Goal: Task Accomplishment & Management: Manage account settings

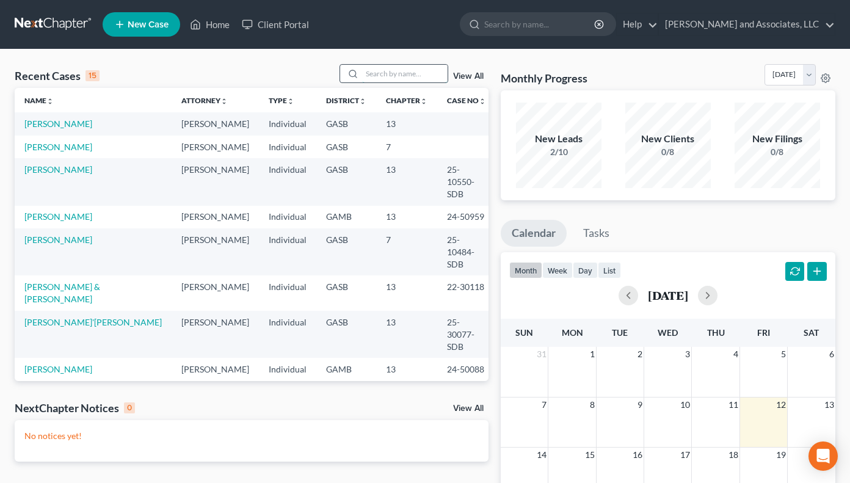
click at [378, 71] on input "search" at bounding box center [405, 74] width 86 height 18
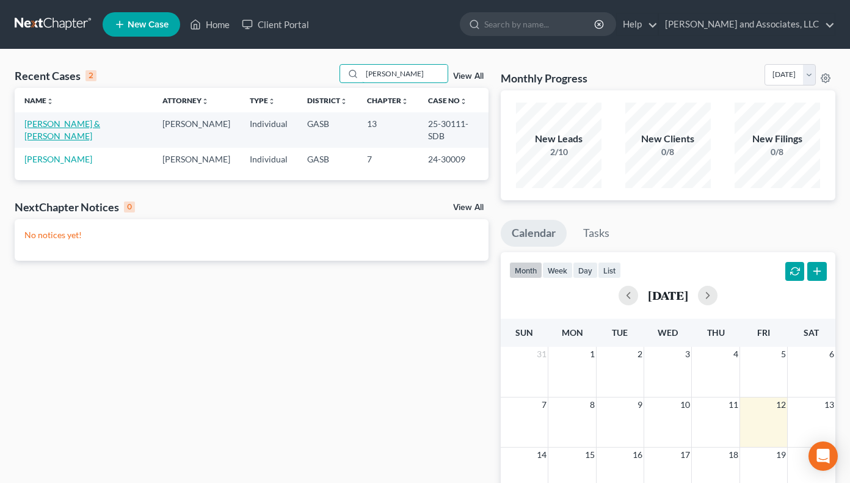
type input "fisher"
click at [100, 120] on link "[PERSON_NAME] & [PERSON_NAME]" at bounding box center [62, 129] width 76 height 23
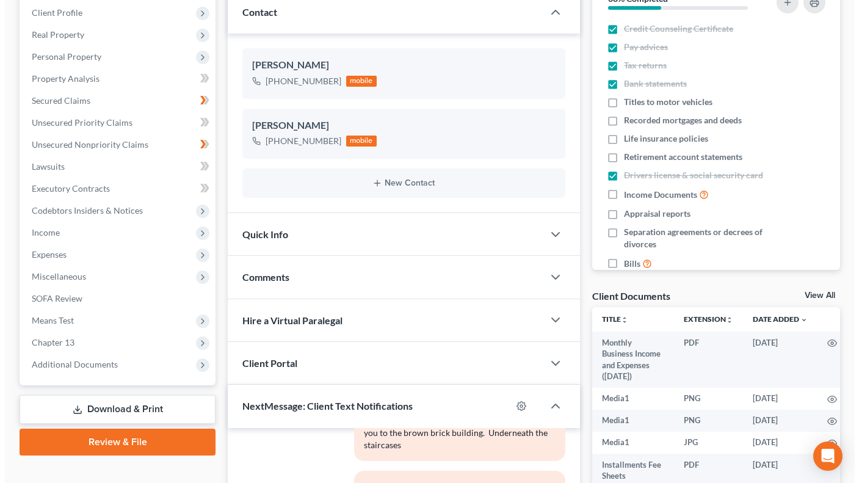
scroll to position [175, 0]
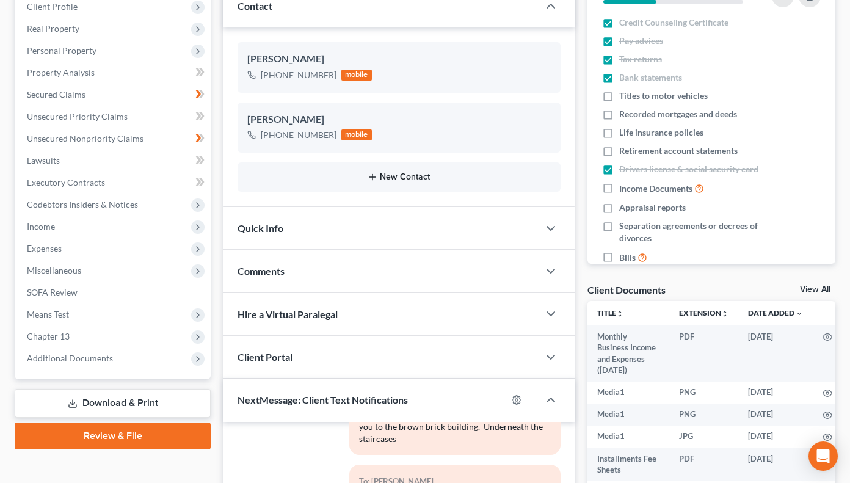
click at [371, 176] on icon "button" at bounding box center [373, 177] width 10 height 10
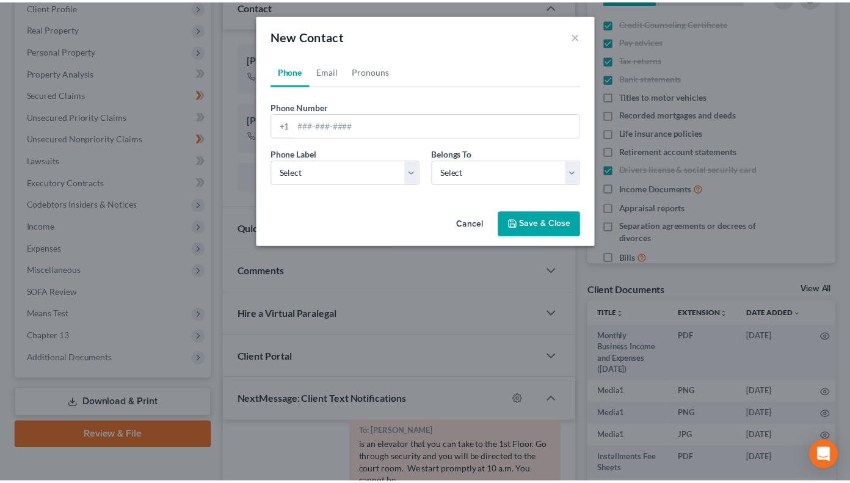
scroll to position [14653, 0]
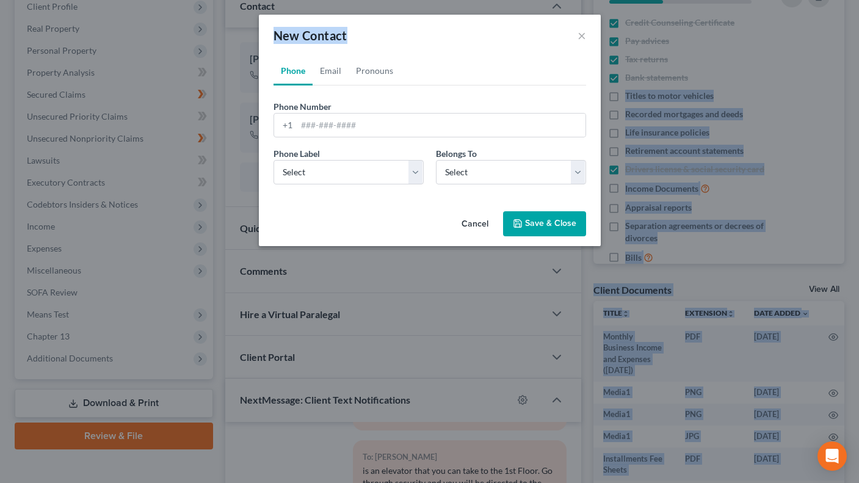
drag, startPoint x: 458, startPoint y: 29, endPoint x: 828, endPoint y: 89, distance: 374.2
click at [859, 82] on html "Home New Case Client Portal Arthur L. Walker and Associates, LLC aodom@arthurlw…" at bounding box center [429, 283] width 859 height 917
click at [480, 222] on button "Cancel" at bounding box center [475, 225] width 46 height 24
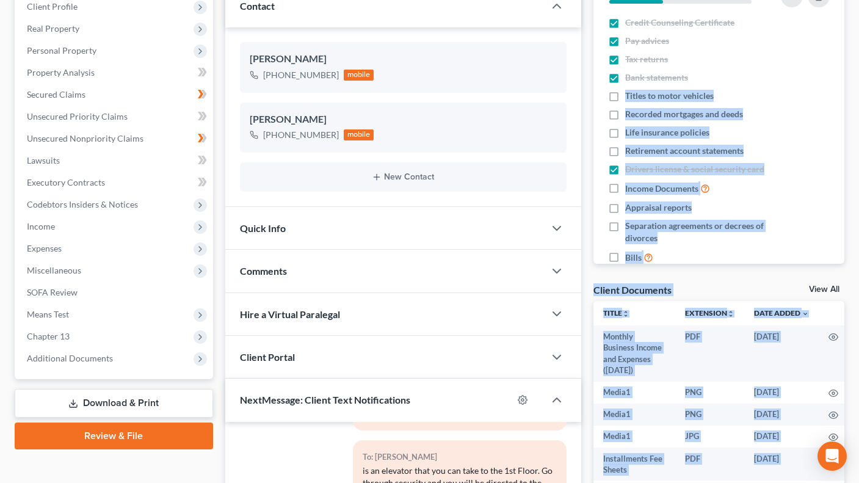
scroll to position [14677, 0]
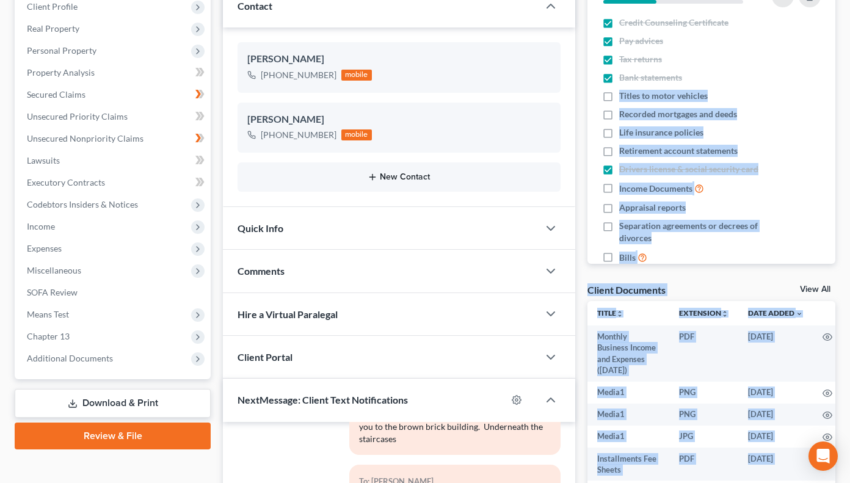
click at [375, 177] on icon "button" at bounding box center [373, 177] width 10 height 10
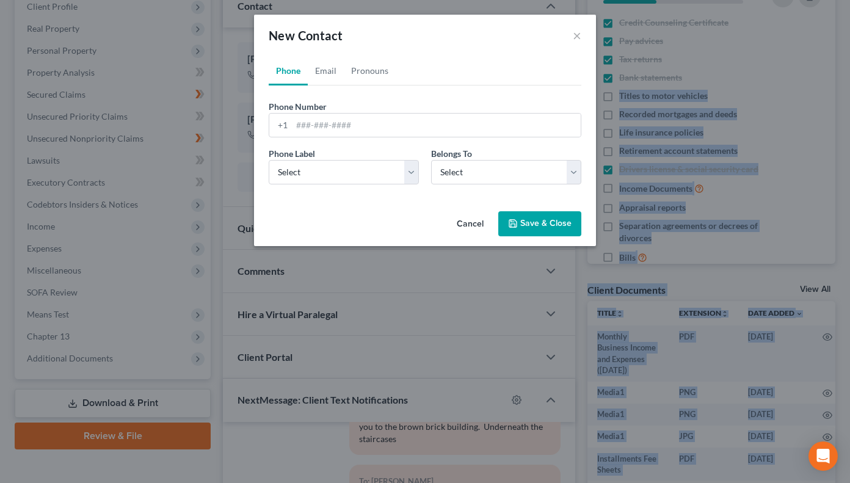
scroll to position [14653, 0]
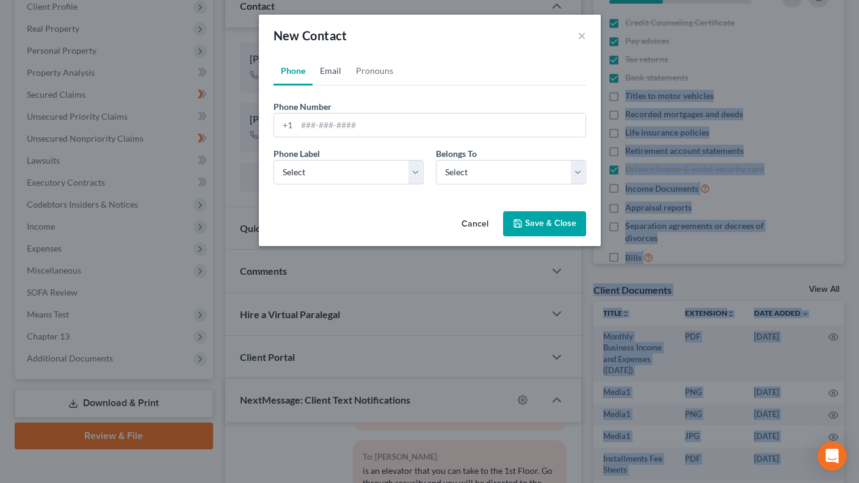
click at [335, 73] on link "Email" at bounding box center [331, 70] width 36 height 29
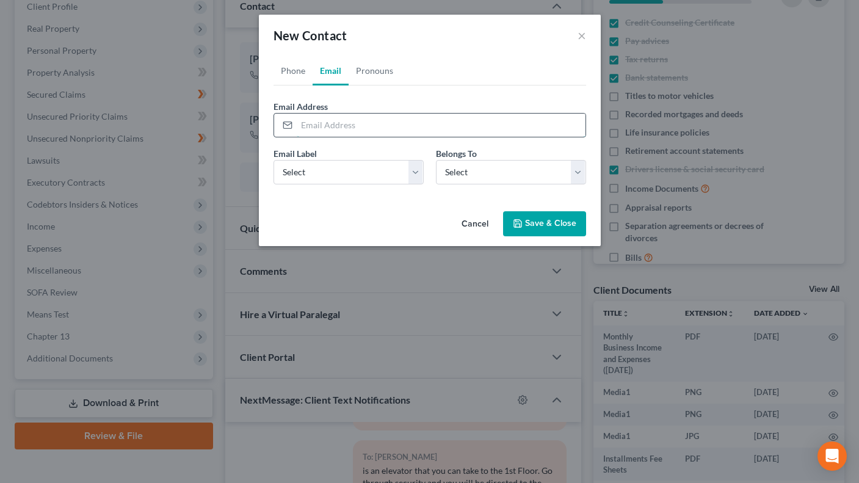
click at [318, 117] on input "email" at bounding box center [441, 125] width 289 height 23
type input "Brittiany Fisher29@gmail.com"
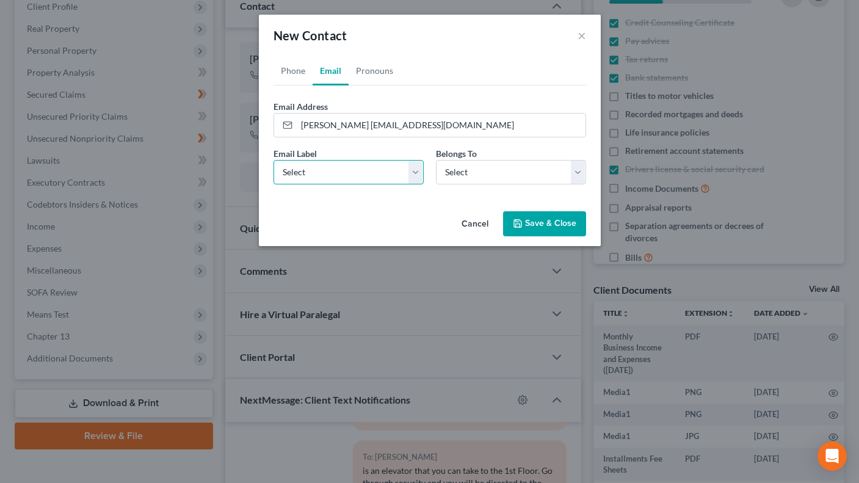
click at [421, 172] on select "Select Home Work Other" at bounding box center [349, 172] width 150 height 24
select select "0"
click at [274, 160] on select "Select Home Work Other" at bounding box center [349, 172] width 150 height 24
click at [581, 172] on select "Select Client Spouse Other" at bounding box center [511, 172] width 150 height 24
select select "1"
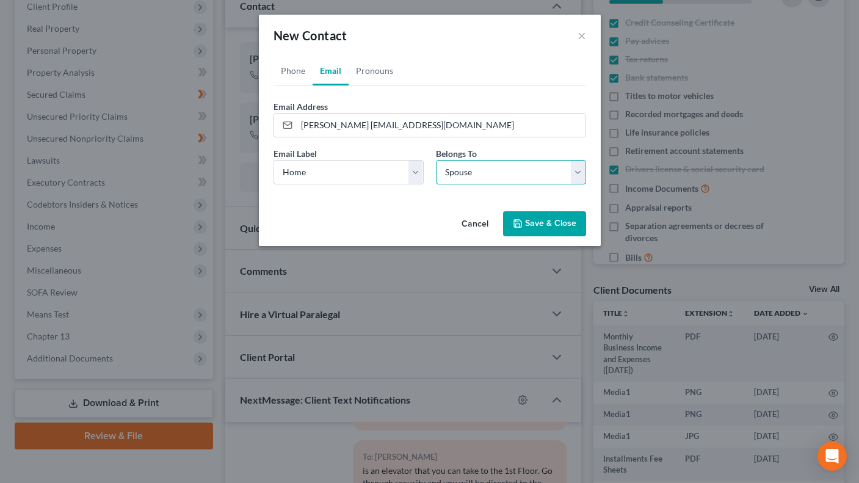
click at [436, 160] on select "Select Client Spouse Other" at bounding box center [511, 172] width 150 height 24
click at [539, 224] on button "Save & Close" at bounding box center [544, 224] width 83 height 26
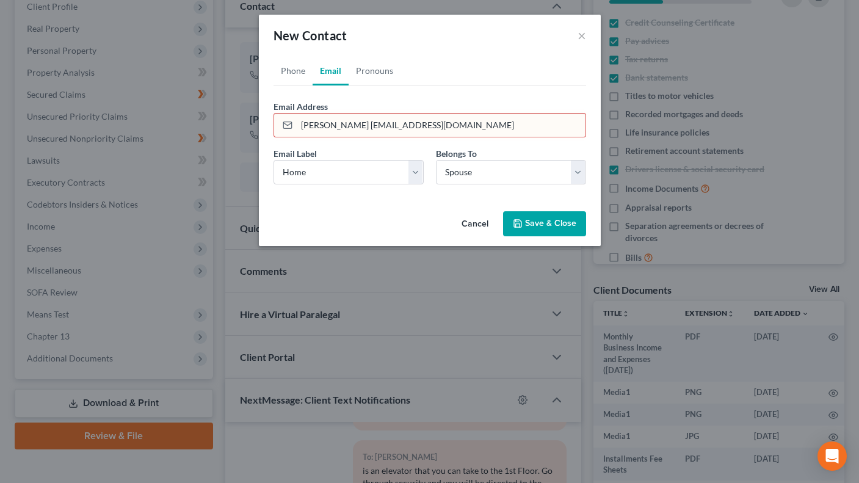
click at [537, 219] on button "Save & Close" at bounding box center [544, 224] width 83 height 26
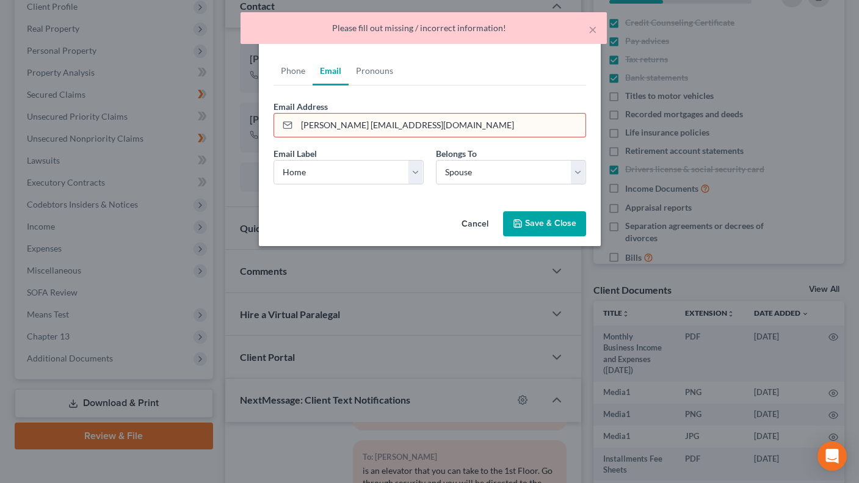
click at [443, 93] on div "Phone Number * +1 Ext. Phone Label * Select Mobile Home Work Other Belongs To *…" at bounding box center [430, 140] width 313 height 109
click at [305, 127] on input "Brittiany Fisher29@gmail.com" at bounding box center [441, 125] width 289 height 23
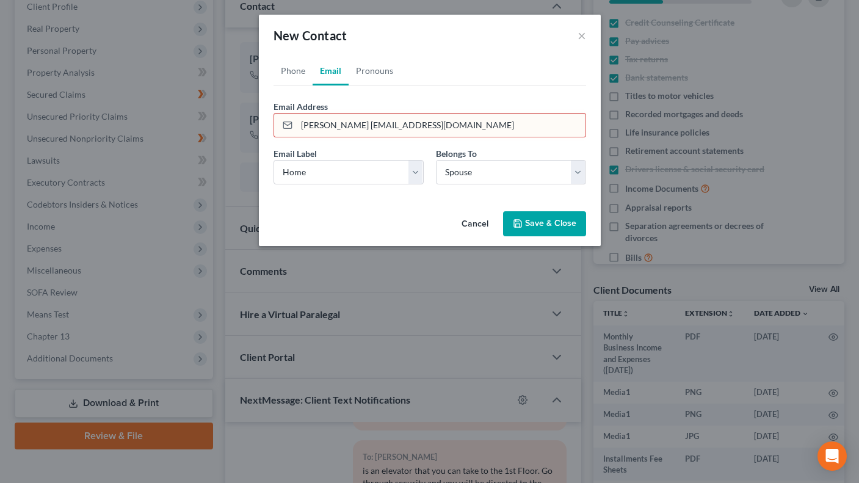
type input "brittiany Fisher29@gmail.com"
click at [542, 219] on button "Save & Close" at bounding box center [544, 224] width 83 height 26
click at [533, 217] on button "Save & Close" at bounding box center [544, 224] width 83 height 26
drag, startPoint x: 443, startPoint y: 125, endPoint x: 124, endPoint y: 139, distance: 319.7
click at [206, 124] on div "New Contact × Phone Email Pronouns Phone Number * +1 Ext. Phone Label * Select …" at bounding box center [429, 241] width 859 height 483
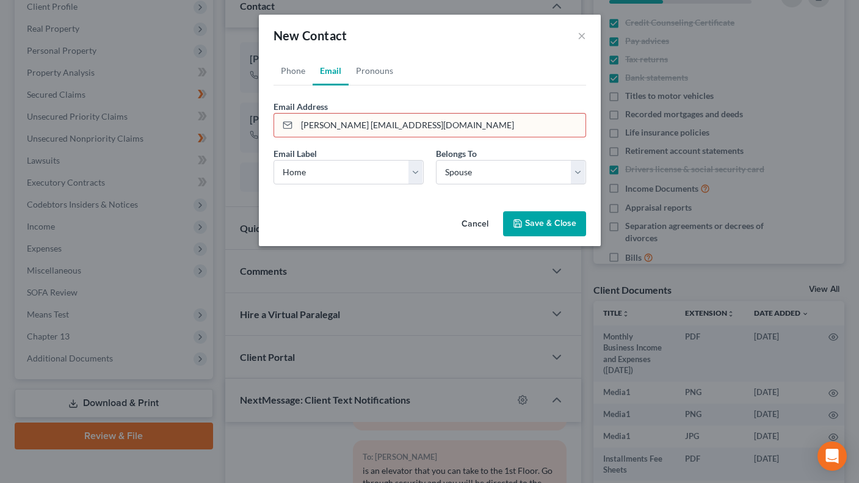
click at [334, 72] on link "Email" at bounding box center [331, 70] width 36 height 29
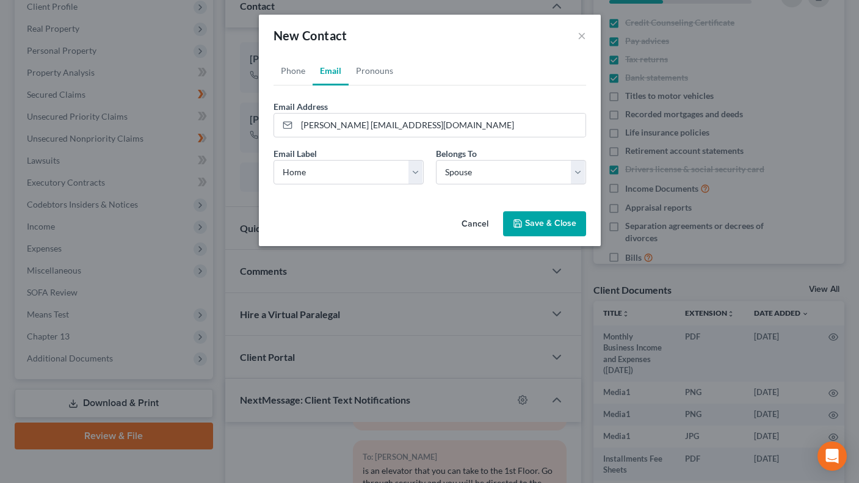
click at [536, 216] on button "Save & Close" at bounding box center [544, 224] width 83 height 26
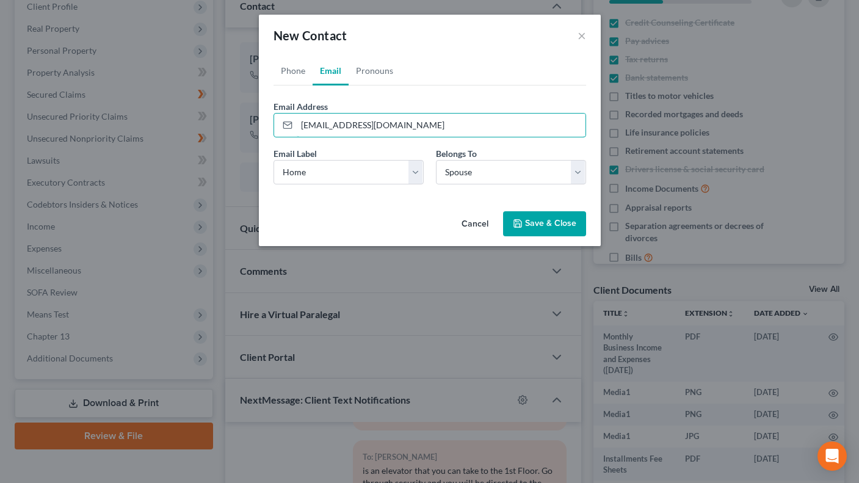
type input "danieljosepfisher478@gmail.com"
click at [530, 226] on button "Save & Close" at bounding box center [544, 224] width 83 height 26
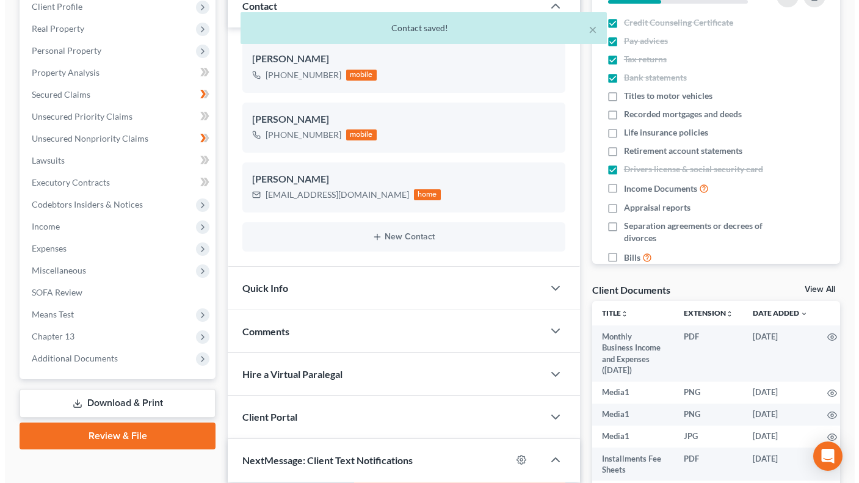
scroll to position [14677, 0]
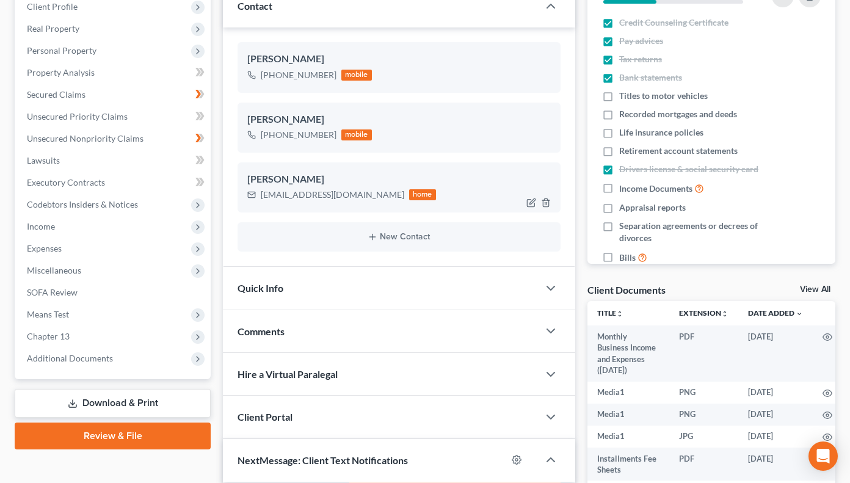
click at [378, 196] on div "danieljosepfisher478@gmail.com" at bounding box center [333, 195] width 144 height 12
drag, startPoint x: 377, startPoint y: 201, endPoint x: 386, endPoint y: 197, distance: 9.6
click at [382, 198] on div "danieljosepfisher478@gmail.com" at bounding box center [333, 195] width 144 height 12
click at [409, 191] on div "home" at bounding box center [422, 194] width 27 height 11
click at [409, 198] on div "home" at bounding box center [422, 194] width 27 height 11
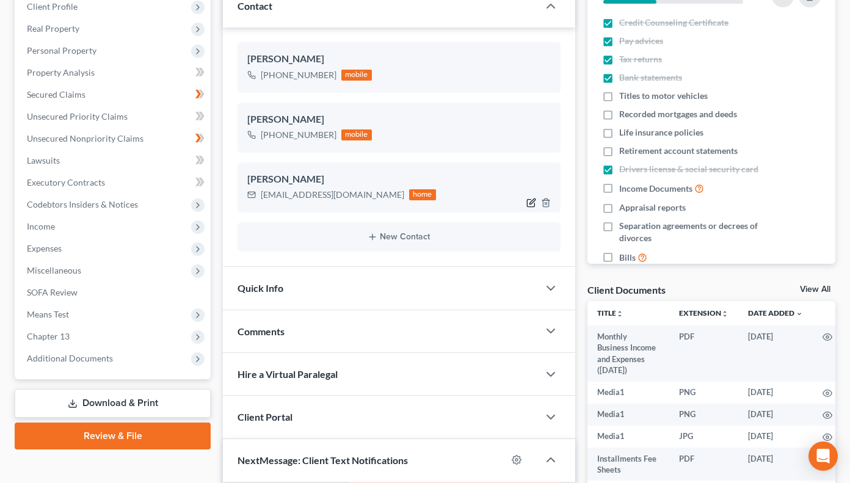
click at [531, 203] on icon "button" at bounding box center [532, 201] width 5 height 5
select select "1"
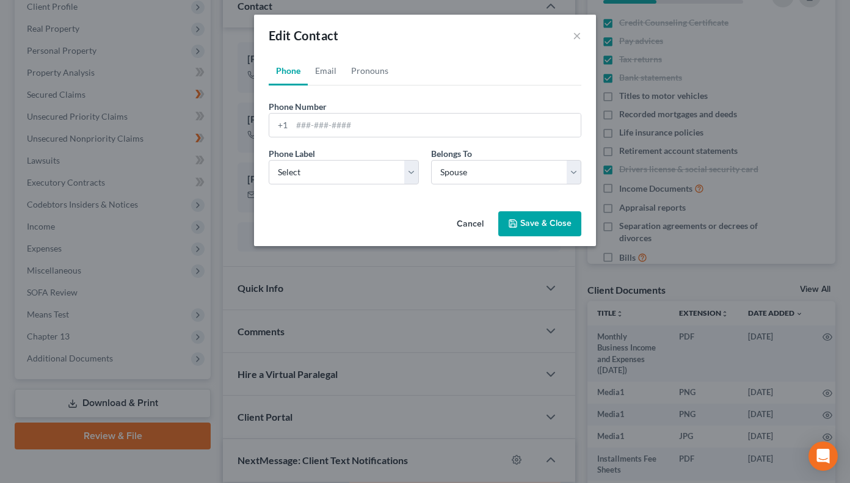
scroll to position [14653, 0]
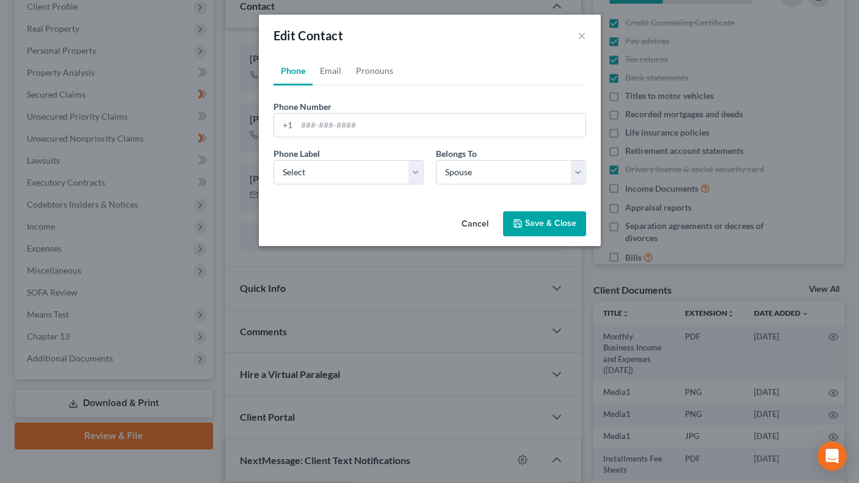
click at [291, 68] on link "Phone" at bounding box center [293, 70] width 39 height 29
click at [333, 72] on link "Email" at bounding box center [331, 70] width 36 height 29
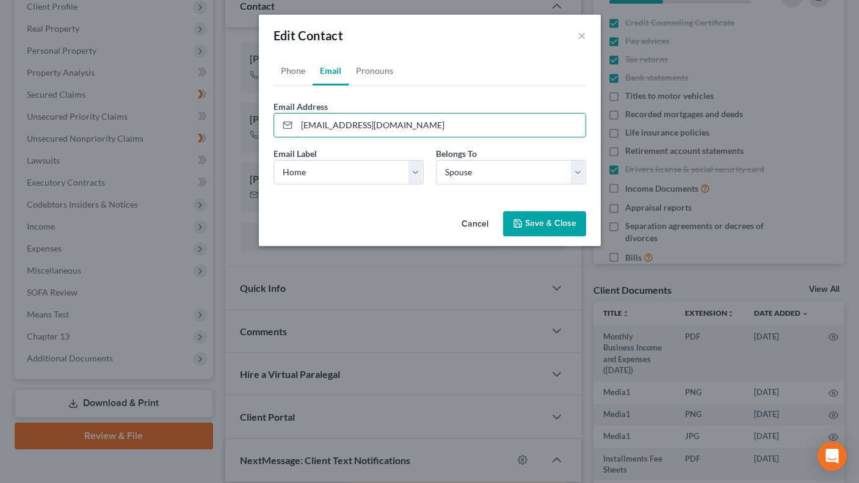
drag, startPoint x: 439, startPoint y: 127, endPoint x: 429, endPoint y: 139, distance: 15.6
click at [435, 128] on input "danieljosepfisher478@gmail.com" at bounding box center [441, 125] width 289 height 23
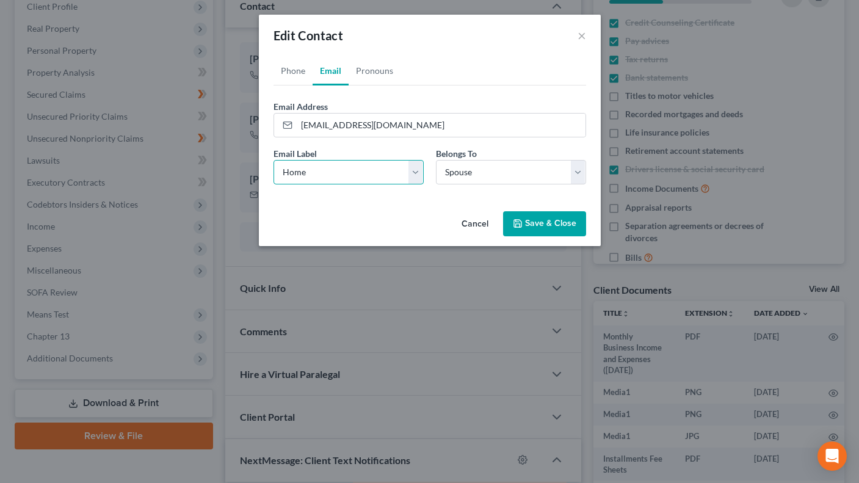
click at [416, 170] on select "Select Home Work Other" at bounding box center [349, 172] width 150 height 24
click at [274, 160] on select "Select Home Work Other" at bounding box center [349, 172] width 150 height 24
click at [517, 175] on select "Select Client Spouse Other" at bounding box center [511, 172] width 150 height 24
click at [436, 160] on select "Select Client Spouse Other" at bounding box center [511, 172] width 150 height 24
click at [579, 175] on select "Select Client Spouse Other" at bounding box center [511, 172] width 150 height 24
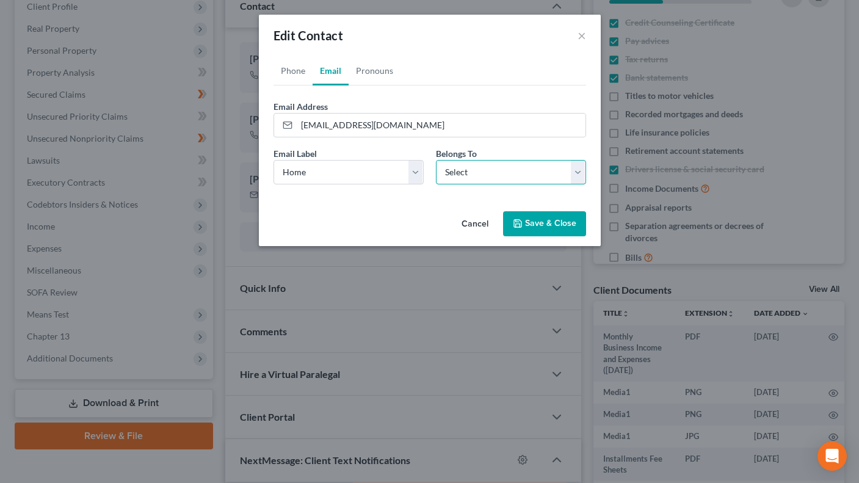
select select "1"
click at [436, 160] on select "Select Client Spouse Other" at bounding box center [511, 172] width 150 height 24
click at [536, 223] on button "Save & Close" at bounding box center [544, 224] width 83 height 26
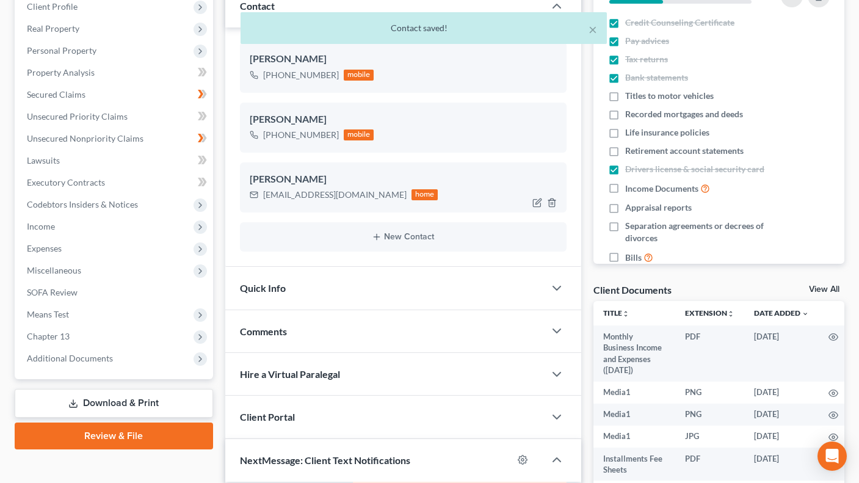
scroll to position [14677, 0]
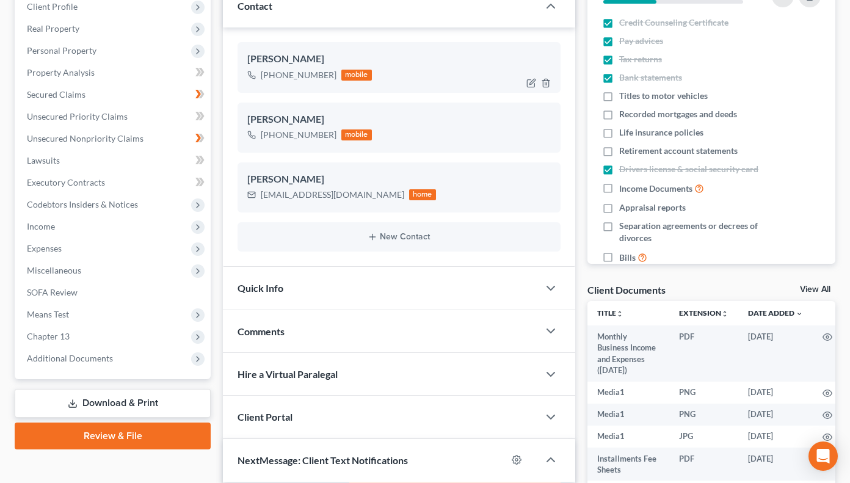
click at [344, 73] on div "mobile" at bounding box center [356, 75] width 31 height 11
click at [530, 82] on icon "button" at bounding box center [531, 83] width 10 height 10
select select "0"
select select "1"
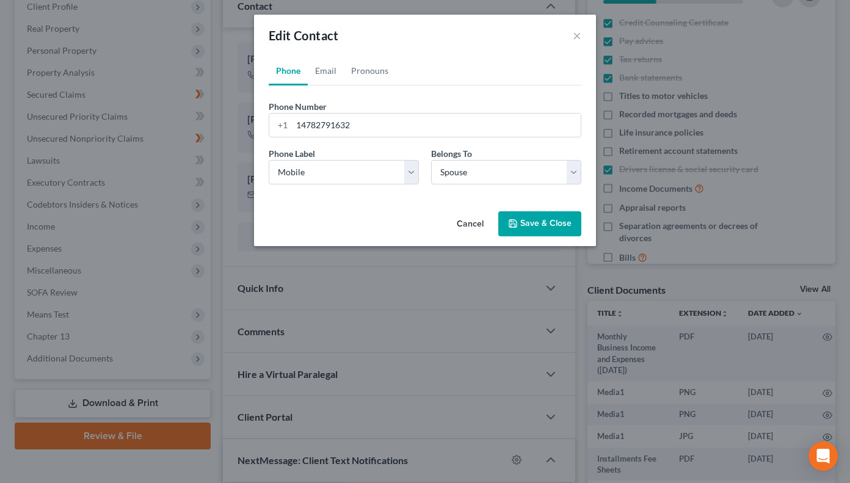
scroll to position [14653, 0]
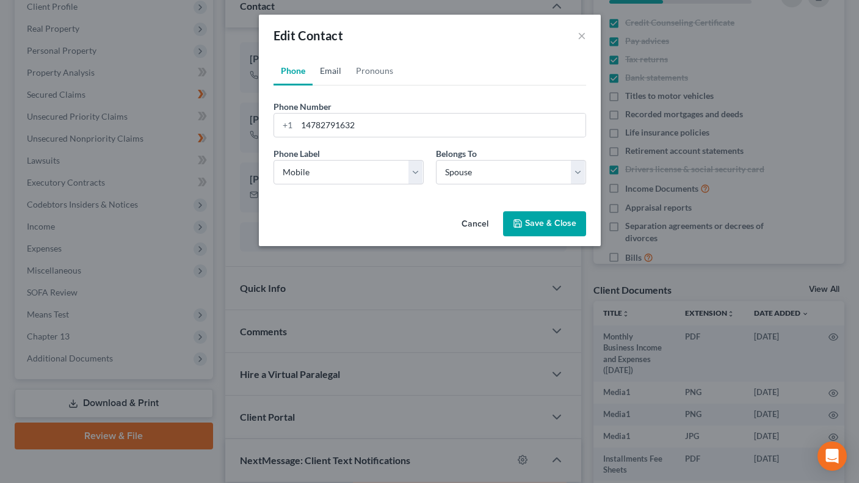
click at [328, 73] on link "Email" at bounding box center [331, 70] width 36 height 29
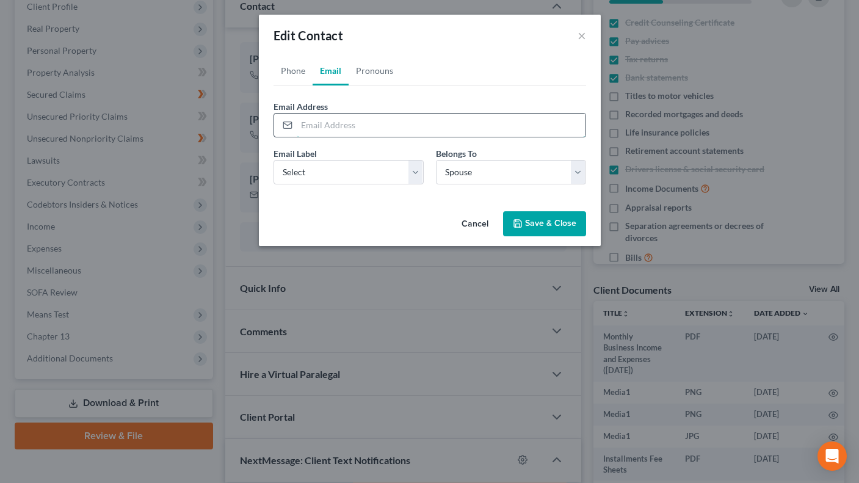
click at [329, 123] on input "email" at bounding box center [441, 125] width 289 height 23
type input "brittianyfisher29@gmail.com"
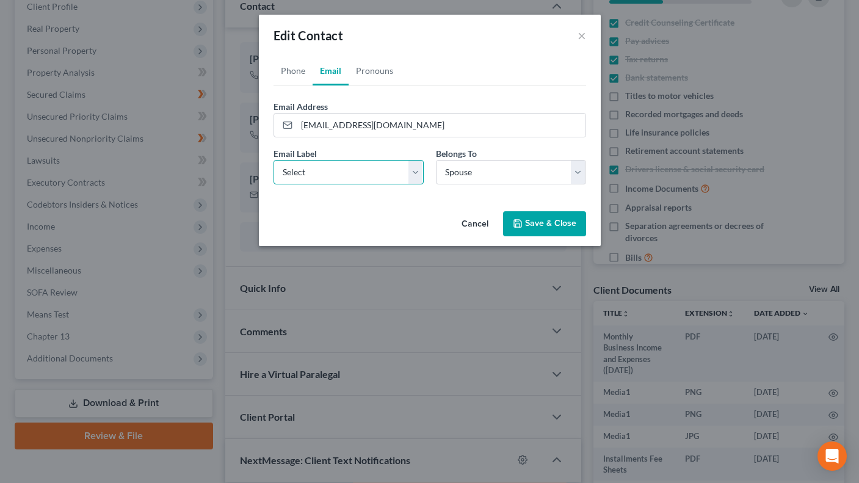
click at [415, 172] on select "Select Home Work Other" at bounding box center [349, 172] width 150 height 24
select select "0"
click at [274, 160] on select "Select Home Work Other" at bounding box center [349, 172] width 150 height 24
click at [576, 173] on select "Select Client Spouse Other" at bounding box center [511, 172] width 150 height 24
select select "2"
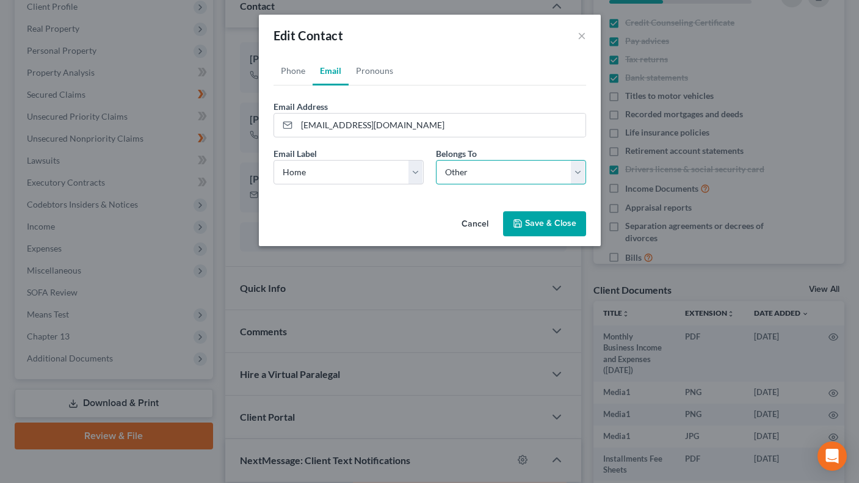
click at [436, 160] on select "Select Client Spouse Other" at bounding box center [511, 172] width 150 height 24
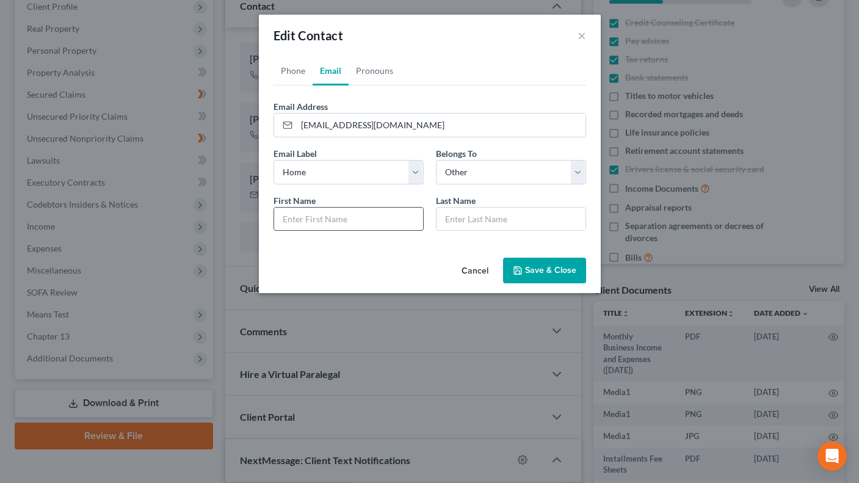
click at [327, 216] on input "text" at bounding box center [348, 219] width 149 height 23
type input "Brittiany"
type input "Fisher"
click at [529, 269] on button "Save & Close" at bounding box center [544, 271] width 83 height 26
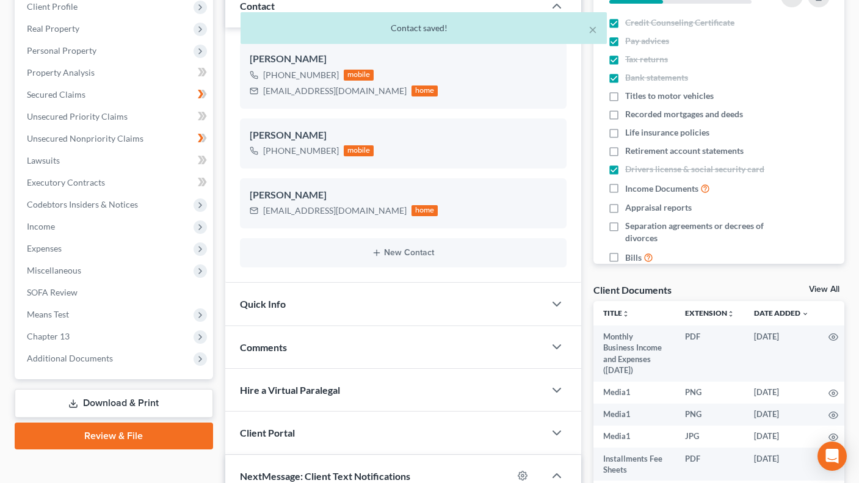
scroll to position [14677, 0]
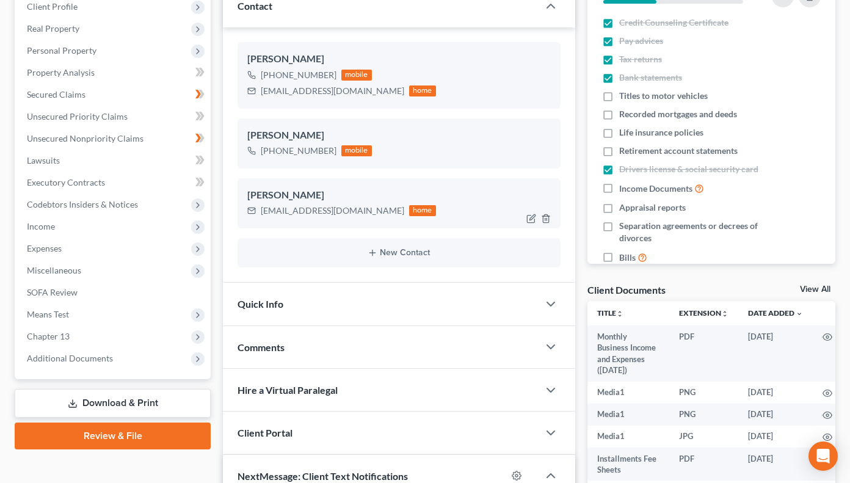
click at [409, 208] on div "home" at bounding box center [422, 210] width 27 height 11
click at [531, 220] on icon "button" at bounding box center [532, 217] width 5 height 5
select select "1"
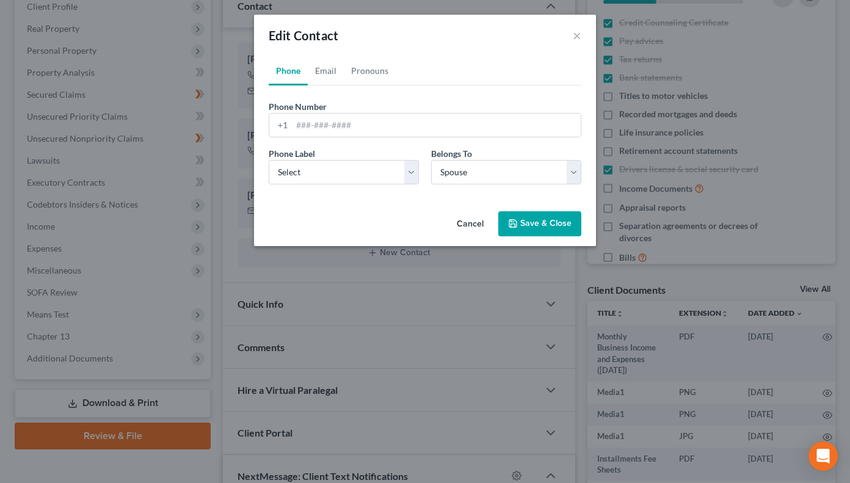
scroll to position [14653, 0]
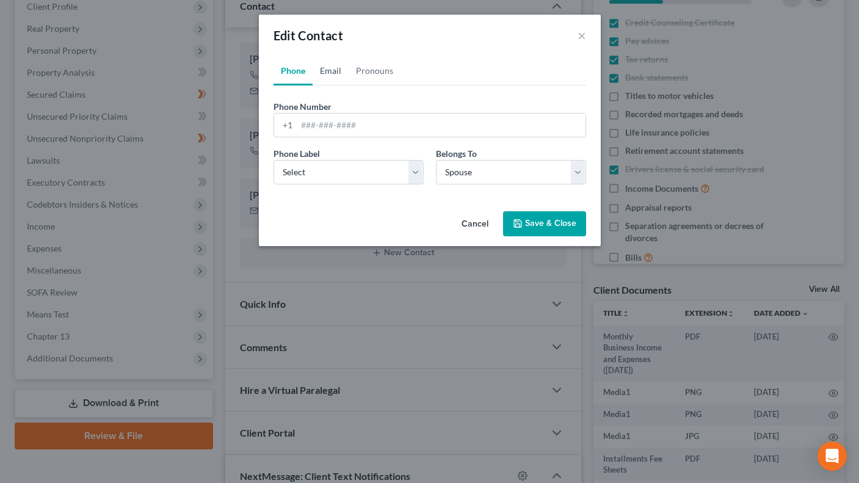
click at [338, 63] on link "Email" at bounding box center [331, 70] width 36 height 29
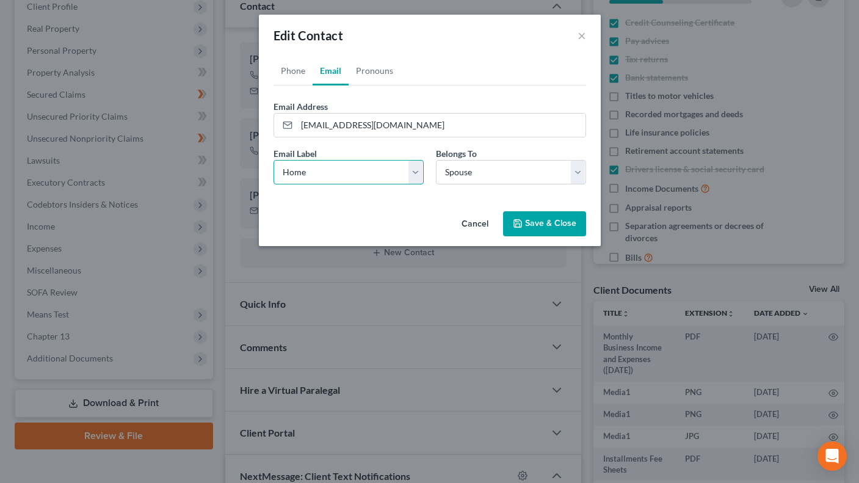
click at [415, 173] on select "Select Home Work Other" at bounding box center [349, 172] width 150 height 24
click at [274, 160] on select "Select Home Work Other" at bounding box center [349, 172] width 150 height 24
click at [580, 167] on select "Select Client Spouse Other" at bounding box center [511, 172] width 150 height 24
click at [436, 160] on select "Select Client Spouse Other" at bounding box center [511, 172] width 150 height 24
click at [539, 220] on button "Save & Close" at bounding box center [544, 224] width 83 height 26
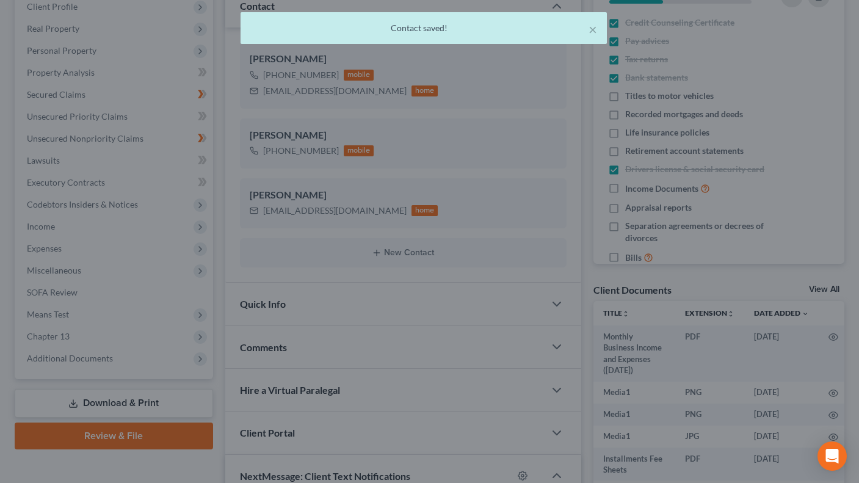
scroll to position [14677, 0]
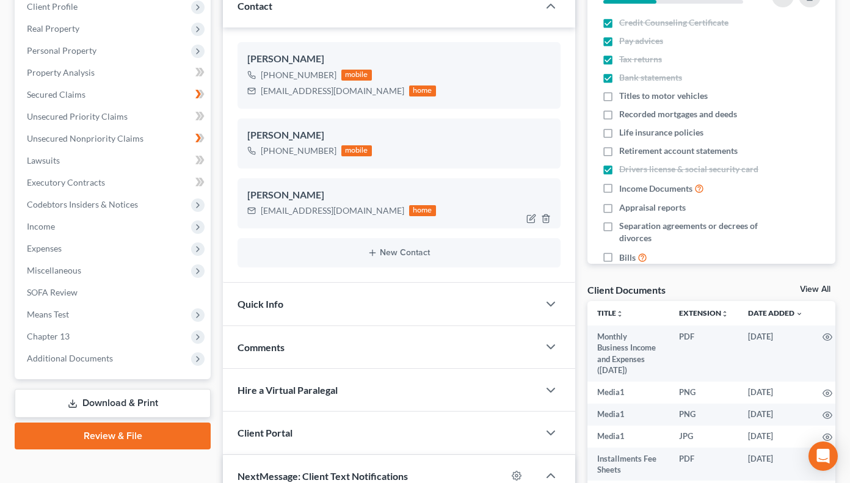
click at [409, 211] on div "home" at bounding box center [422, 210] width 27 height 11
click at [544, 217] on icon "button" at bounding box center [545, 219] width 5 height 8
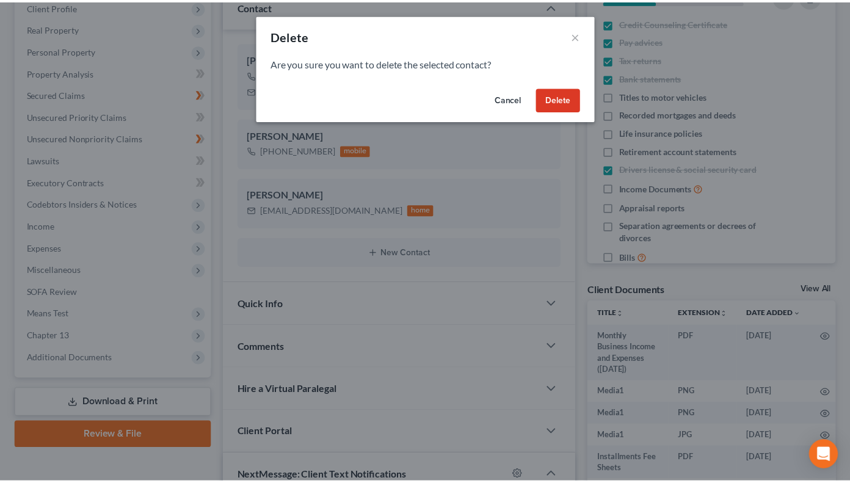
scroll to position [14653, 0]
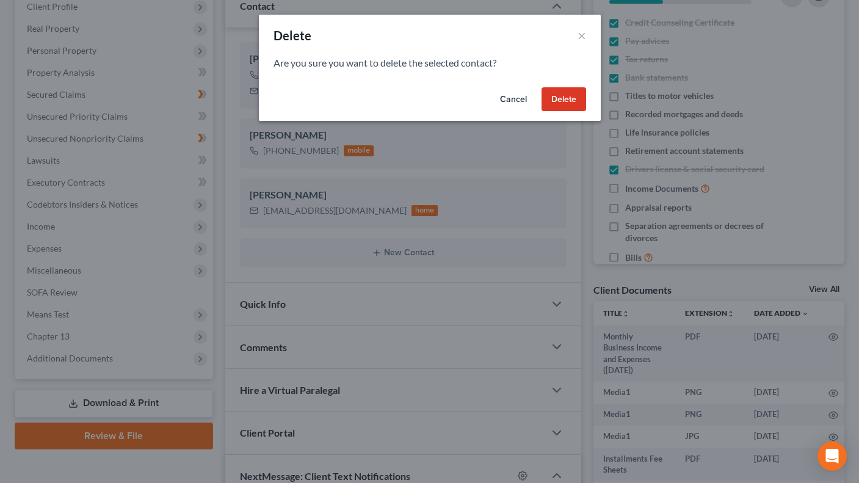
click at [570, 102] on button "Delete" at bounding box center [564, 99] width 45 height 24
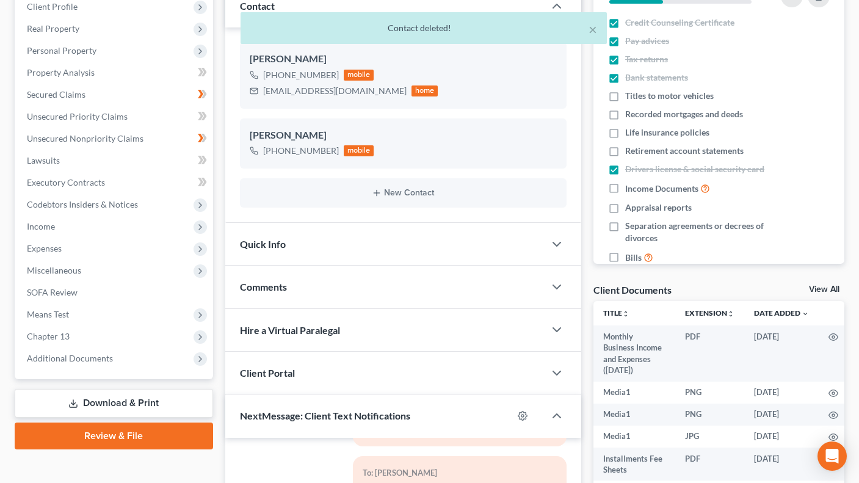
scroll to position [14677, 0]
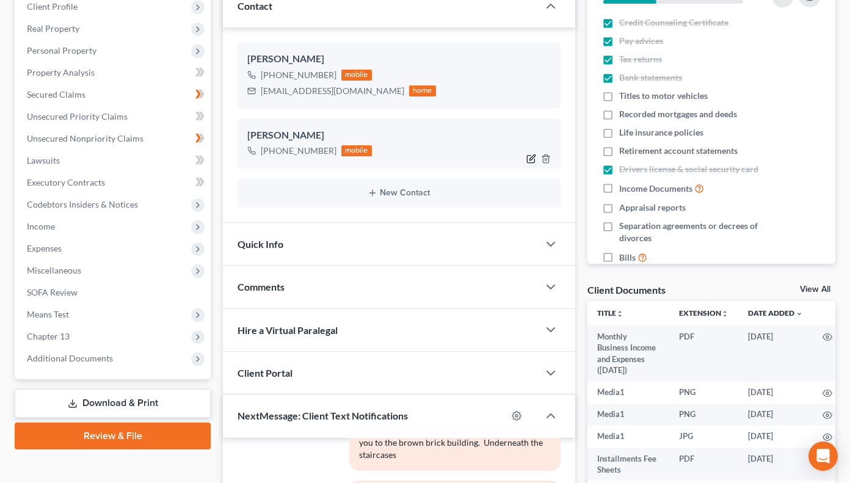
click at [531, 156] on icon "button" at bounding box center [531, 159] width 10 height 10
select select "0"
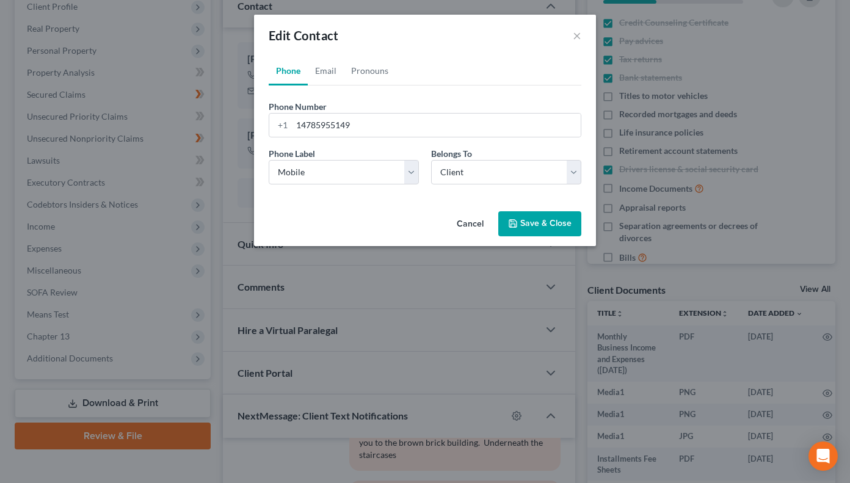
scroll to position [14653, 0]
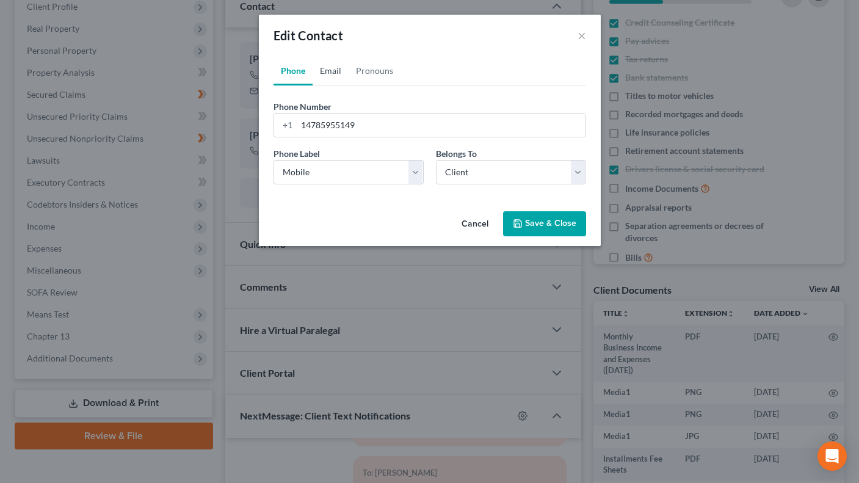
click at [331, 70] on link "Email" at bounding box center [331, 70] width 36 height 29
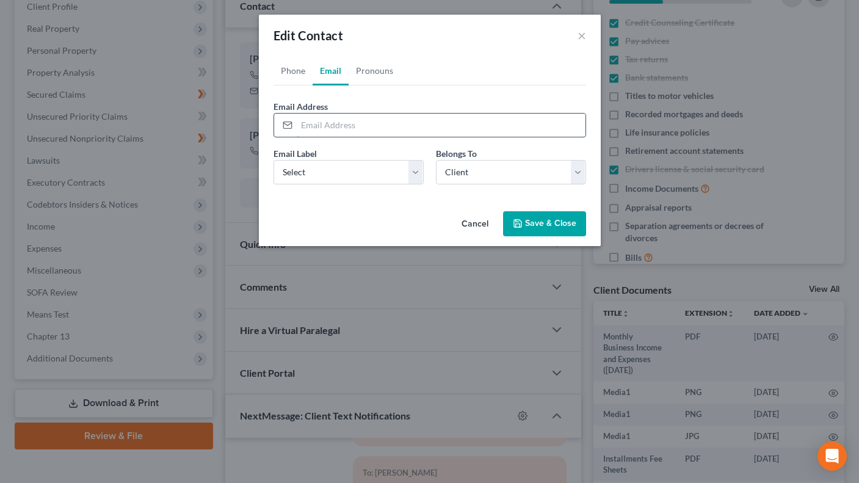
click at [353, 124] on input "email" at bounding box center [441, 125] width 289 height 23
type input "danieljosephfisher478@gmail.com"
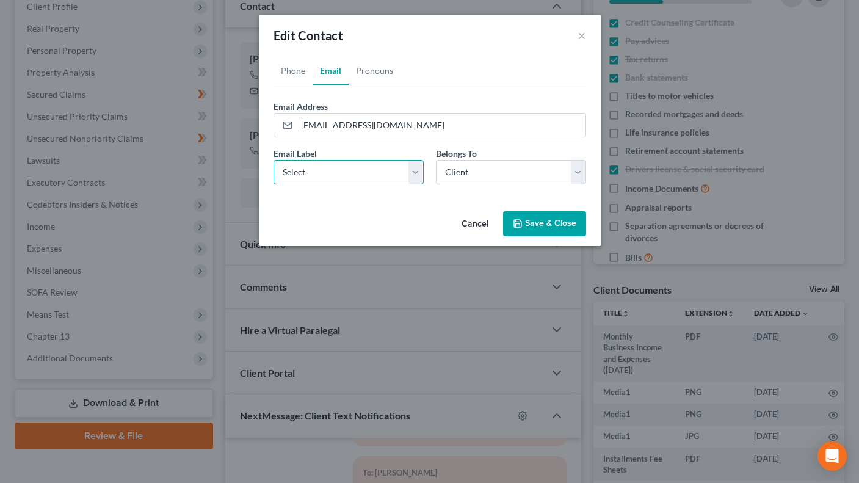
click at [416, 170] on select "Select Home Work Other" at bounding box center [349, 172] width 150 height 24
select select "0"
click at [274, 160] on select "Select Home Work Other" at bounding box center [349, 172] width 150 height 24
click at [578, 175] on select "Select Client Spouse Other" at bounding box center [511, 172] width 150 height 24
select select "1"
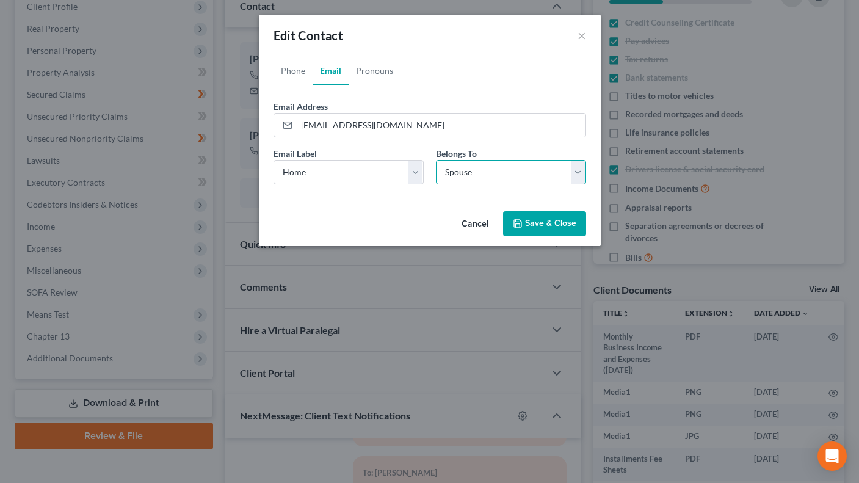
click at [436, 160] on select "Select Client Spouse Other" at bounding box center [511, 172] width 150 height 24
click at [536, 224] on button "Save & Close" at bounding box center [544, 224] width 83 height 26
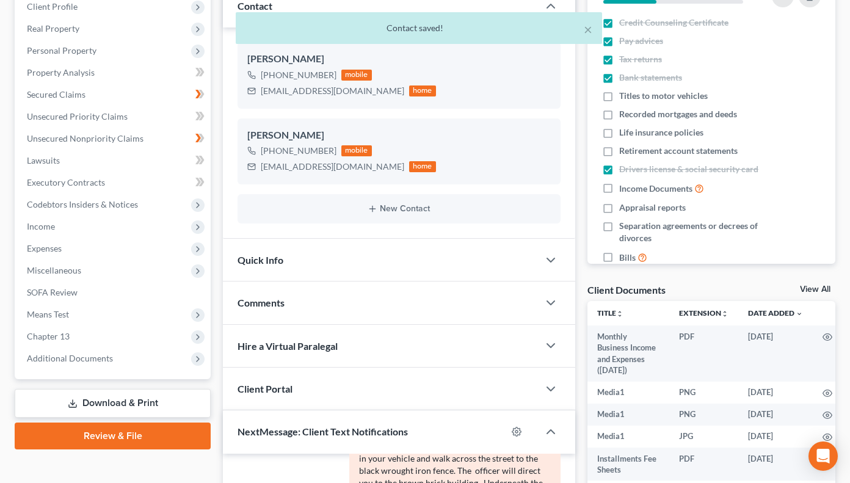
scroll to position [14677, 0]
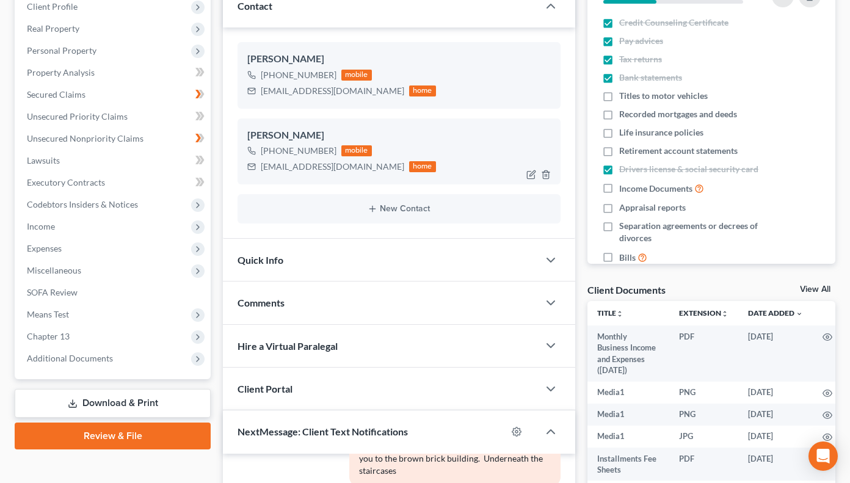
click at [361, 152] on div "mobile" at bounding box center [356, 150] width 31 height 11
click at [253, 149] on icon at bounding box center [251, 151] width 9 height 9
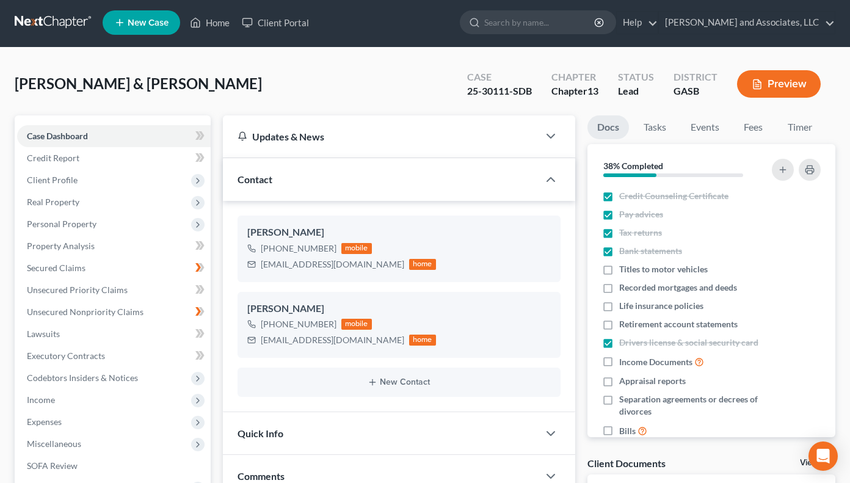
scroll to position [0, 0]
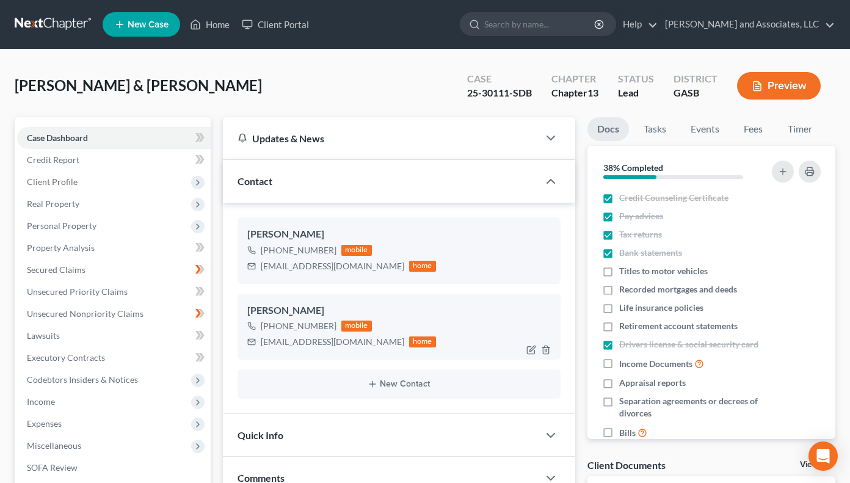
click at [431, 343] on div "+1 (478) 595-5149 mobile danieljosephfisher478@gmail.com home" at bounding box center [399, 334] width 304 height 32
click at [525, 351] on div at bounding box center [541, 350] width 39 height 20
click at [313, 139] on div "Updates & News" at bounding box center [381, 138] width 286 height 13
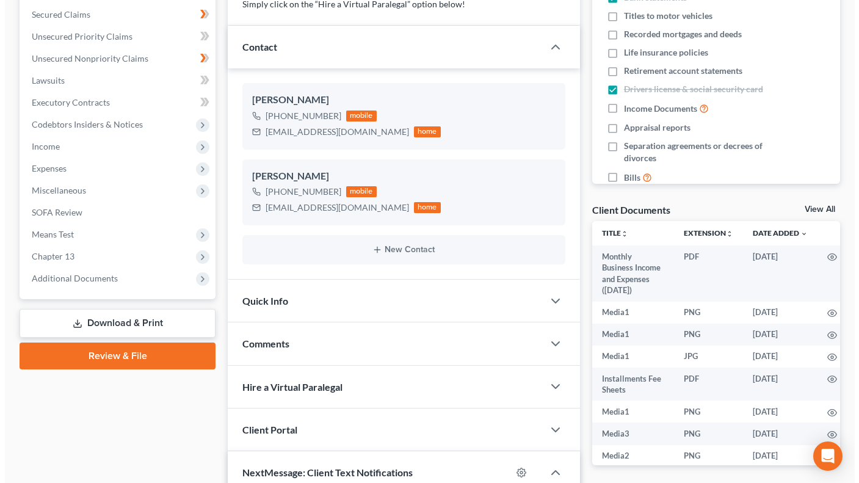
scroll to position [261, 0]
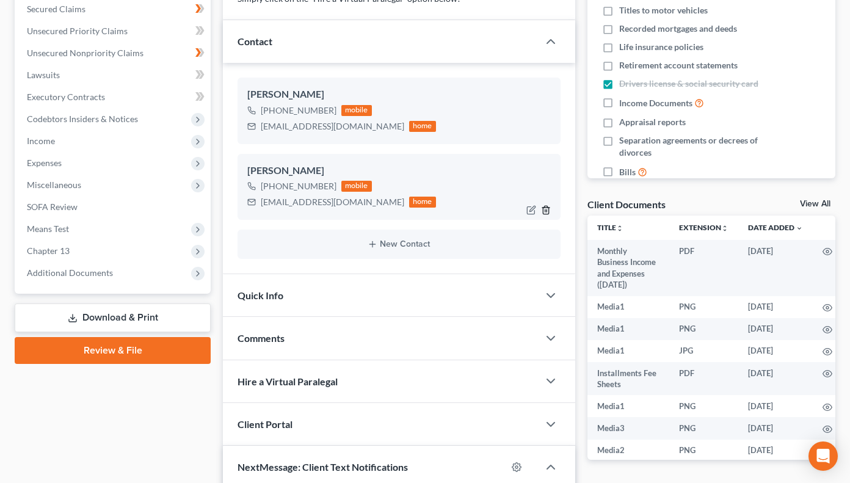
click at [541, 210] on icon "button" at bounding box center [546, 210] width 10 height 10
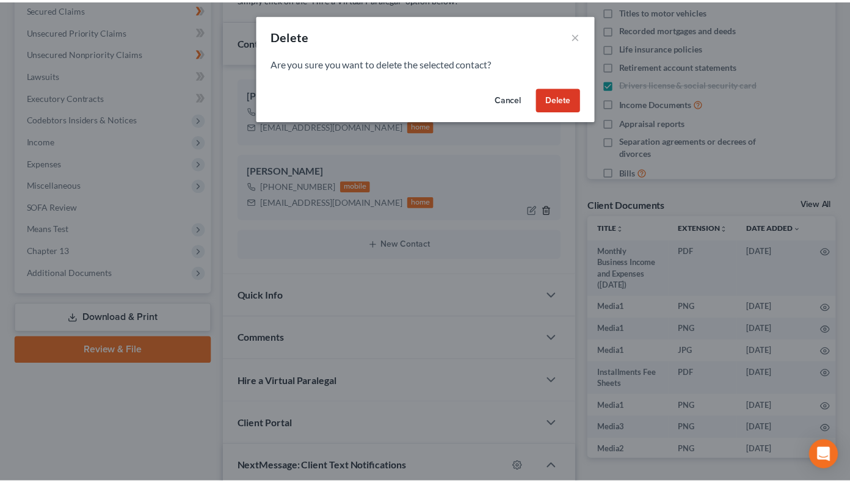
scroll to position [14653, 0]
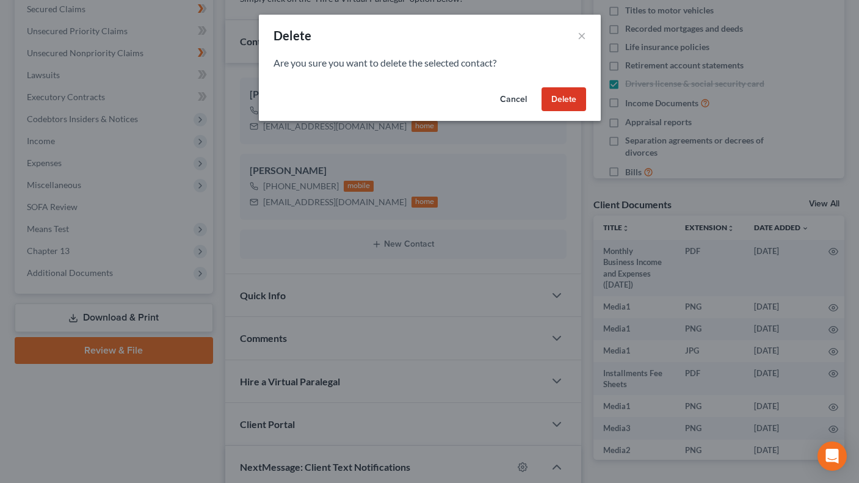
click at [564, 103] on button "Delete" at bounding box center [564, 99] width 45 height 24
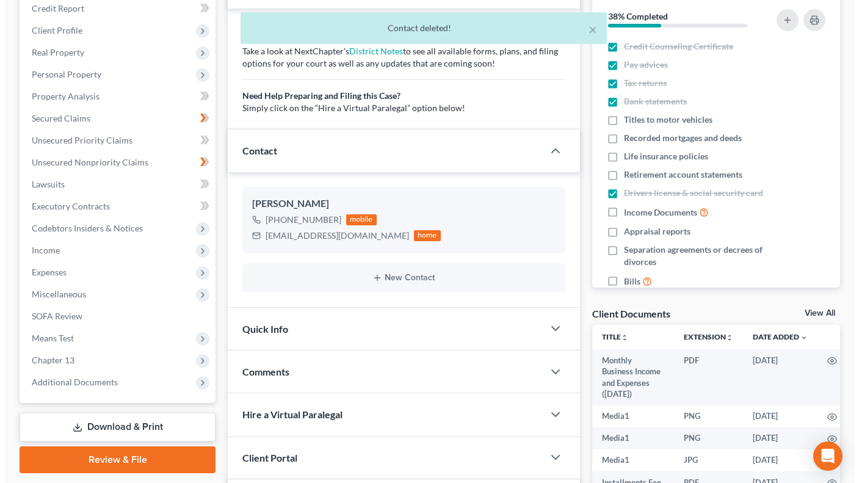
scroll to position [145, 0]
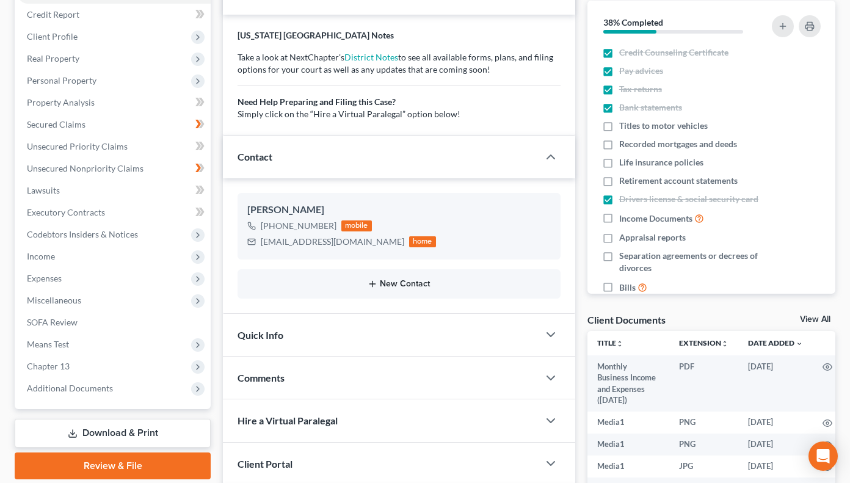
click at [376, 284] on icon "button" at bounding box center [373, 284] width 10 height 10
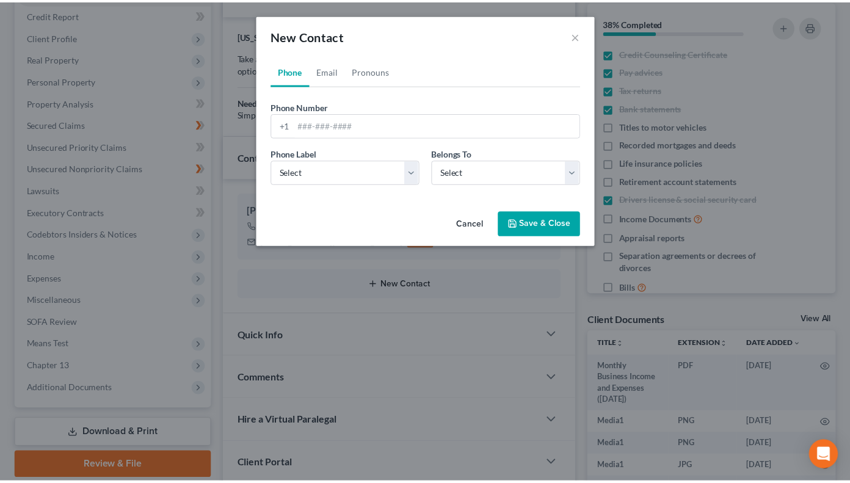
scroll to position [14653, 0]
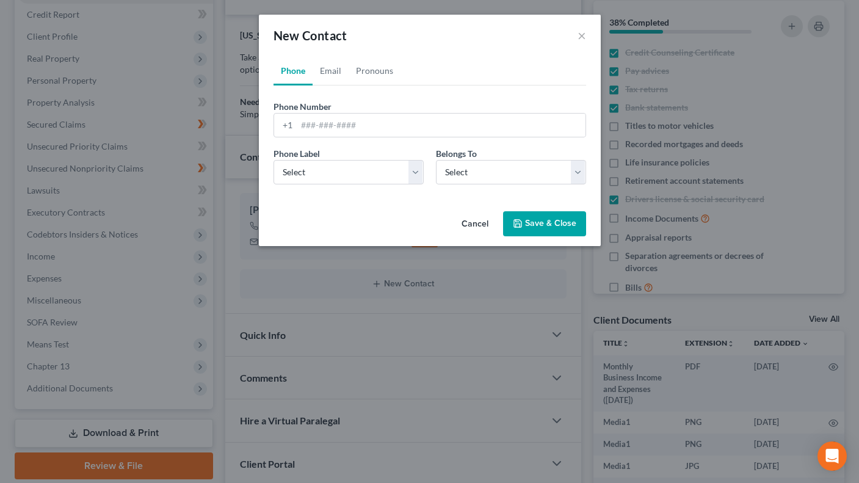
click at [283, 75] on link "Phone" at bounding box center [293, 70] width 39 height 29
click at [314, 128] on input "tel" at bounding box center [441, 125] width 289 height 23
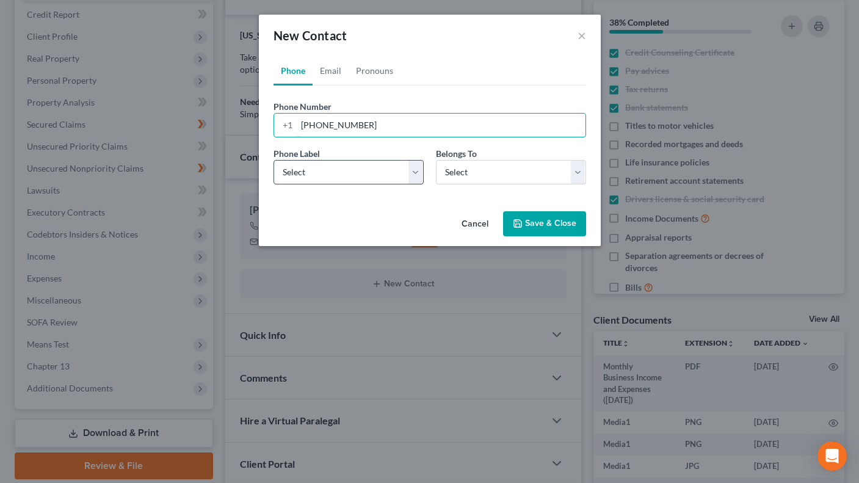
type input "478-595-5149"
click at [419, 169] on select "Select Mobile Home Work Other" at bounding box center [349, 172] width 150 height 24
select select "0"
click at [274, 160] on select "Select Mobile Home Work Other" at bounding box center [349, 172] width 150 height 24
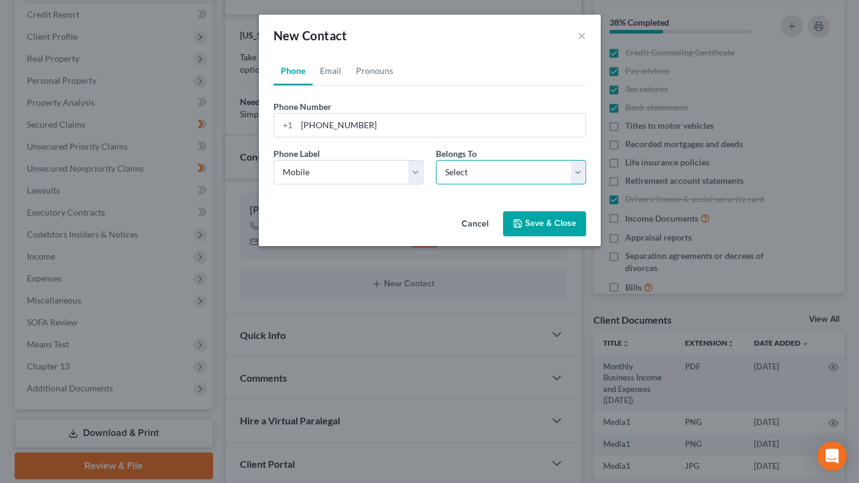
click at [578, 172] on select "Select Client Spouse Other" at bounding box center [511, 172] width 150 height 24
select select "0"
click at [436, 160] on select "Select Client Spouse Other" at bounding box center [511, 172] width 150 height 24
click at [528, 221] on button "Save & Close" at bounding box center [544, 224] width 83 height 26
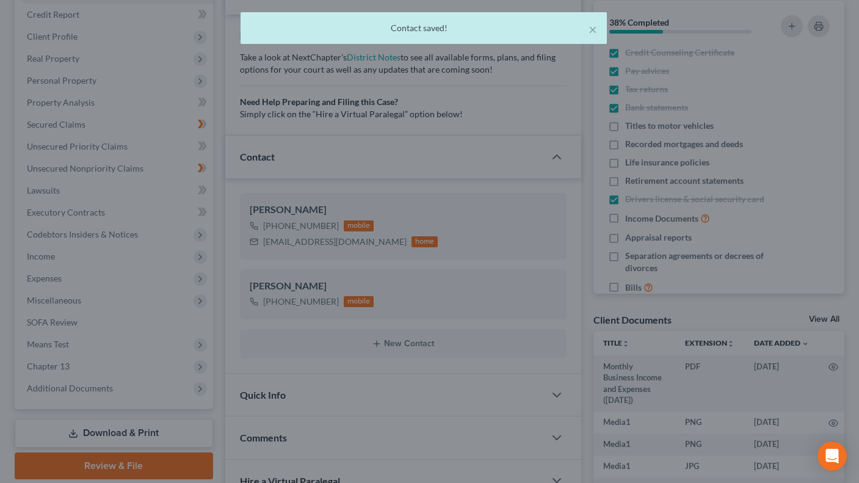
scroll to position [14677, 0]
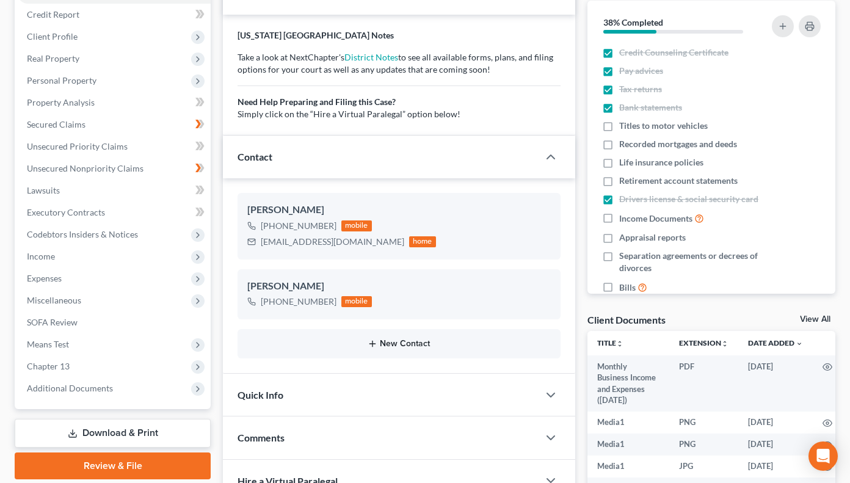
click at [384, 343] on button "New Contact" at bounding box center [399, 344] width 304 height 10
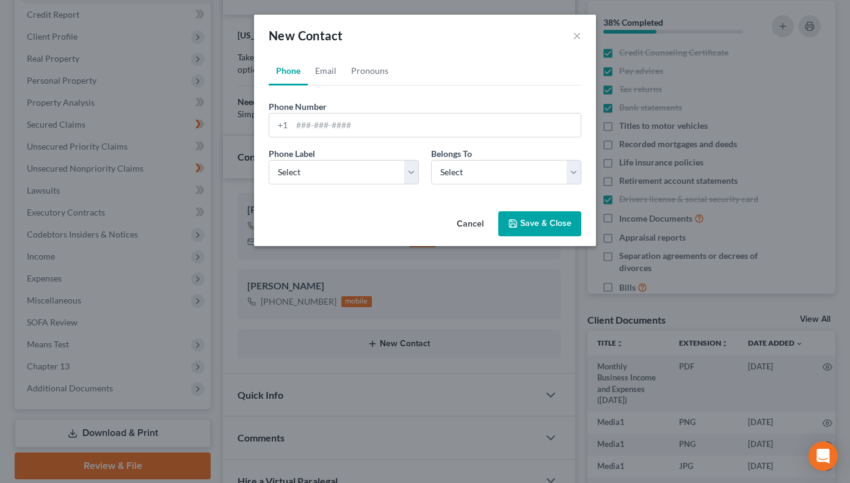
scroll to position [14653, 0]
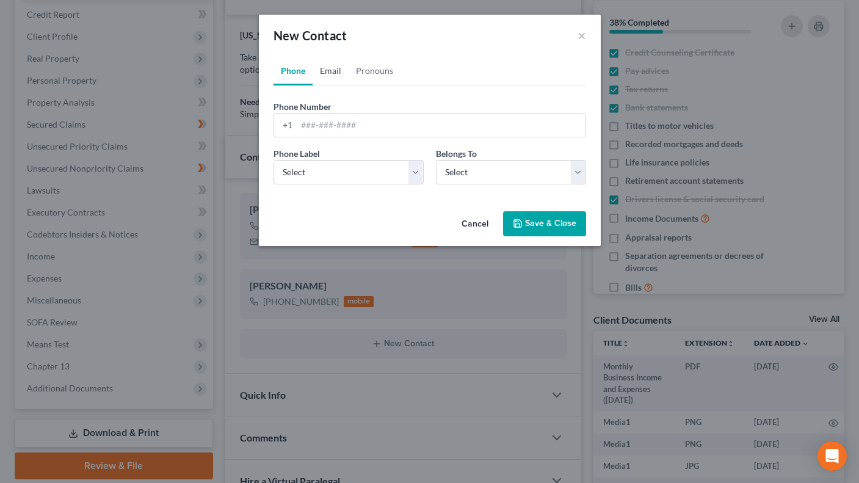
click at [326, 65] on link "Email" at bounding box center [331, 70] width 36 height 29
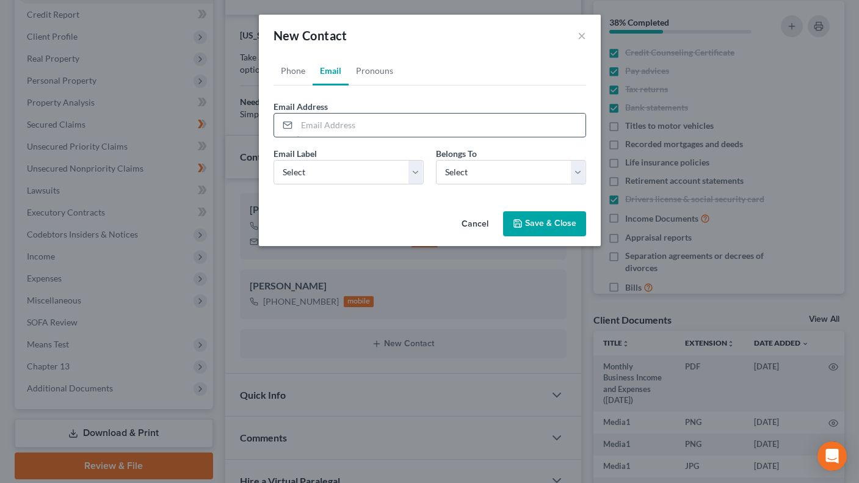
click at [320, 129] on input "email" at bounding box center [441, 125] width 289 height 23
type input "danieljosepfisher478@gmail.com"
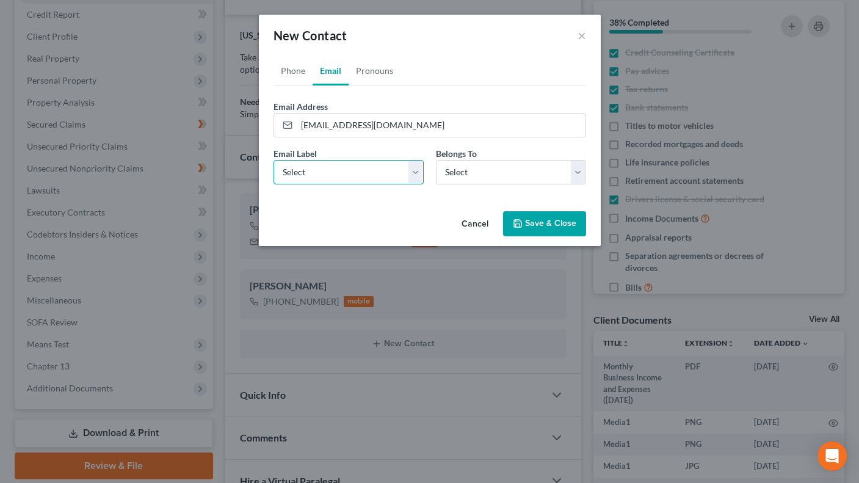
click at [412, 170] on select "Select Home Work Other" at bounding box center [349, 172] width 150 height 24
select select "0"
click at [274, 160] on select "Select Home Work Other" at bounding box center [349, 172] width 150 height 24
click at [577, 172] on select "Select Client Spouse Other" at bounding box center [511, 172] width 150 height 24
select select "0"
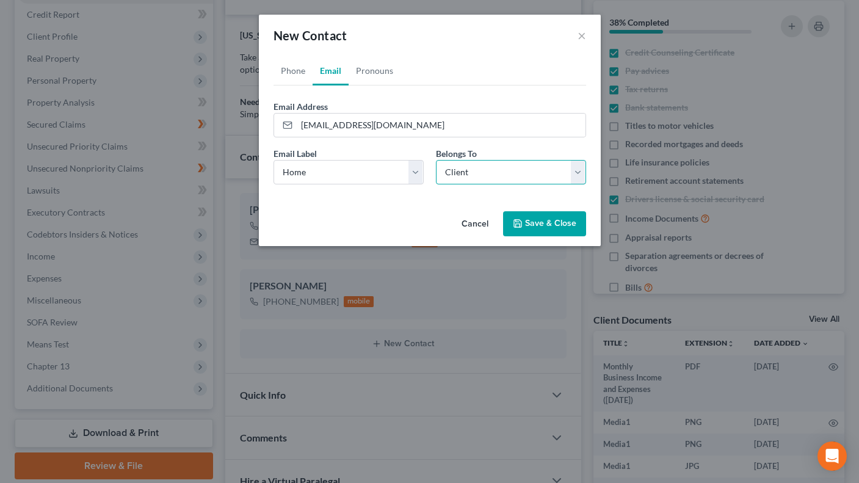
click at [436, 160] on select "Select Client Spouse Other" at bounding box center [511, 172] width 150 height 24
click at [544, 216] on button "Save & Close" at bounding box center [544, 224] width 83 height 26
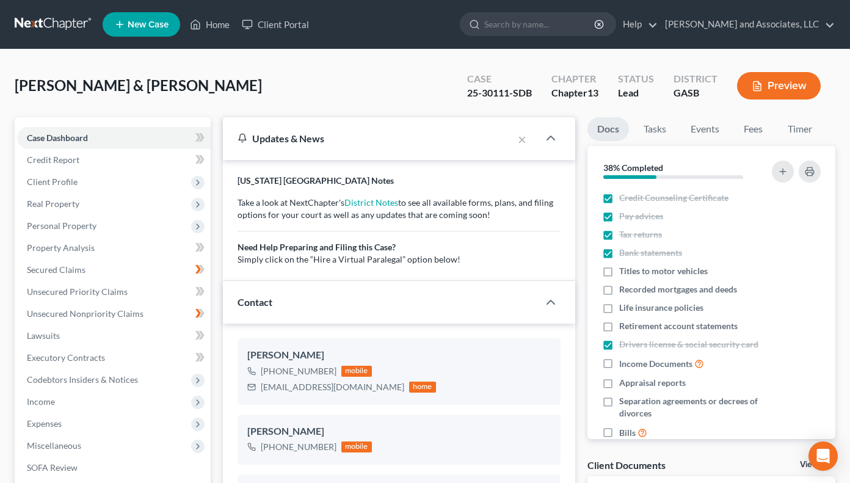
scroll to position [4, 0]
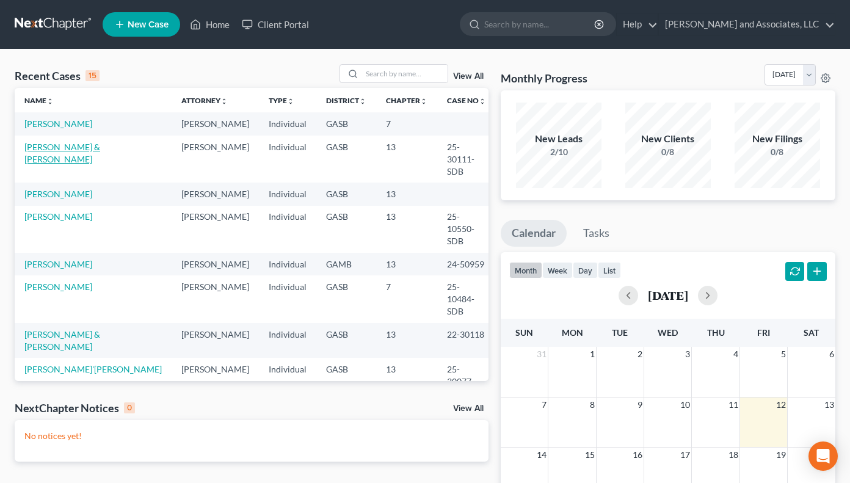
click at [87, 148] on link "[PERSON_NAME] & [PERSON_NAME]" at bounding box center [62, 153] width 76 height 23
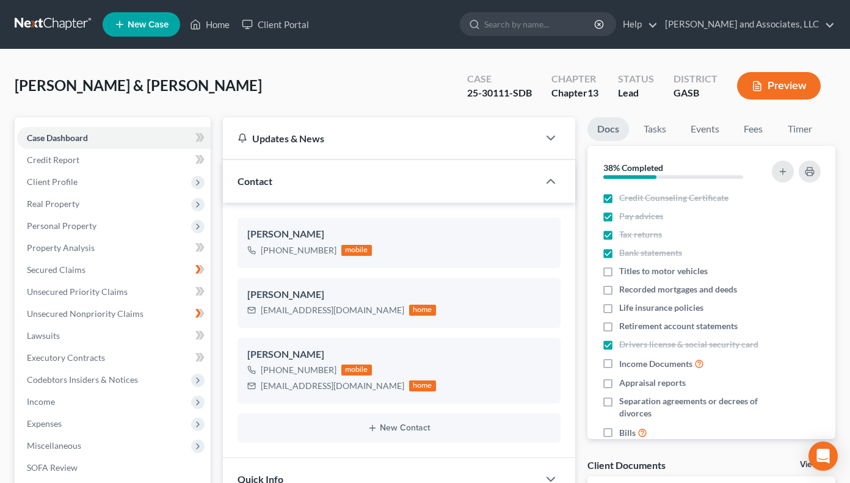
scroll to position [14677, 0]
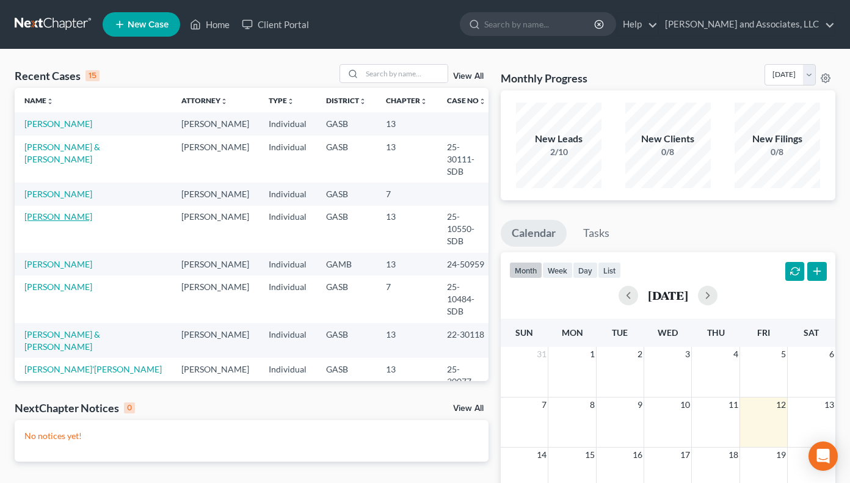
click at [66, 211] on link "[PERSON_NAME]" at bounding box center [58, 216] width 68 height 10
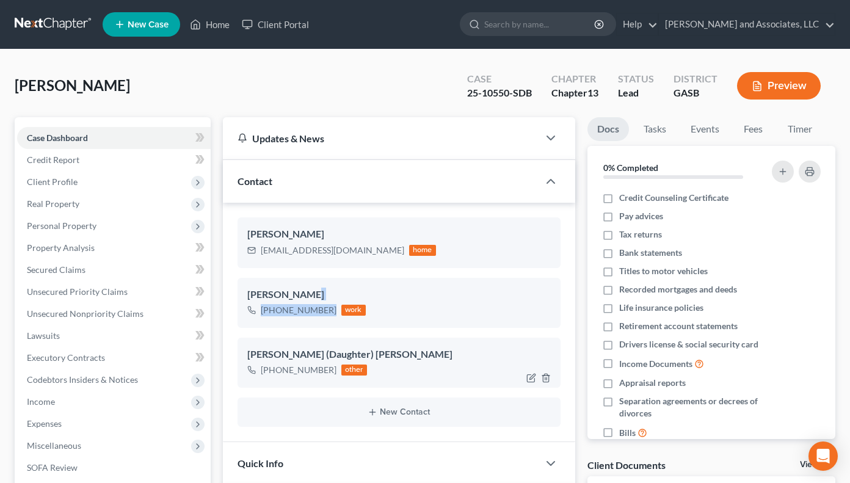
drag, startPoint x: 304, startPoint y: 291, endPoint x: 434, endPoint y: 349, distance: 142.8
click at [329, 313] on div "[PERSON_NAME] [PHONE_NUMBER] work" at bounding box center [399, 303] width 323 height 50
click at [536, 360] on div "[PERSON_NAME] (Daughter) [PERSON_NAME]" at bounding box center [399, 355] width 304 height 15
click at [529, 380] on icon "button" at bounding box center [531, 378] width 10 height 10
select select "3"
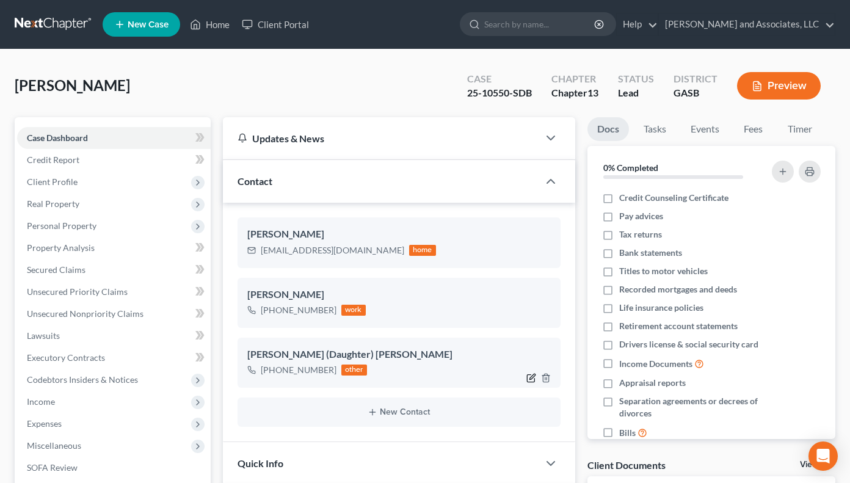
select select "1"
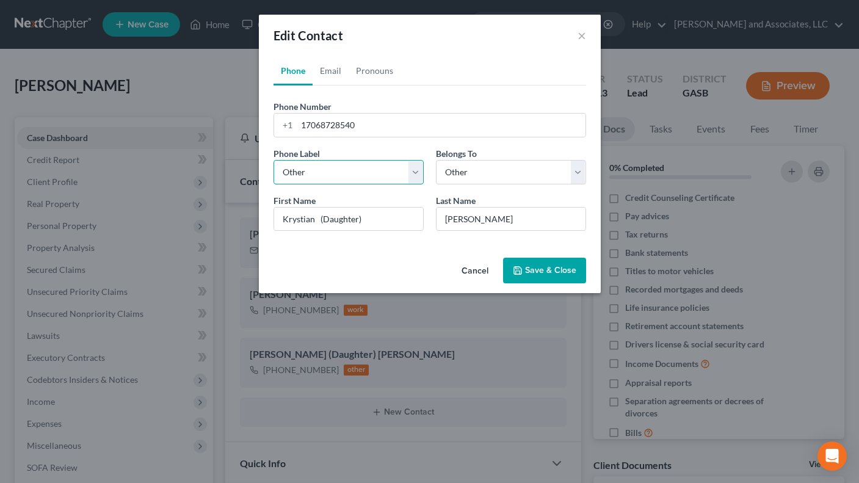
click at [415, 173] on select "Select Mobile Home Work Other" at bounding box center [349, 172] width 150 height 24
select select "2"
click at [274, 160] on select "Select Mobile Home Work Other" at bounding box center [349, 172] width 150 height 24
click at [584, 178] on select "Select Client Other" at bounding box center [511, 172] width 150 height 24
select select "0"
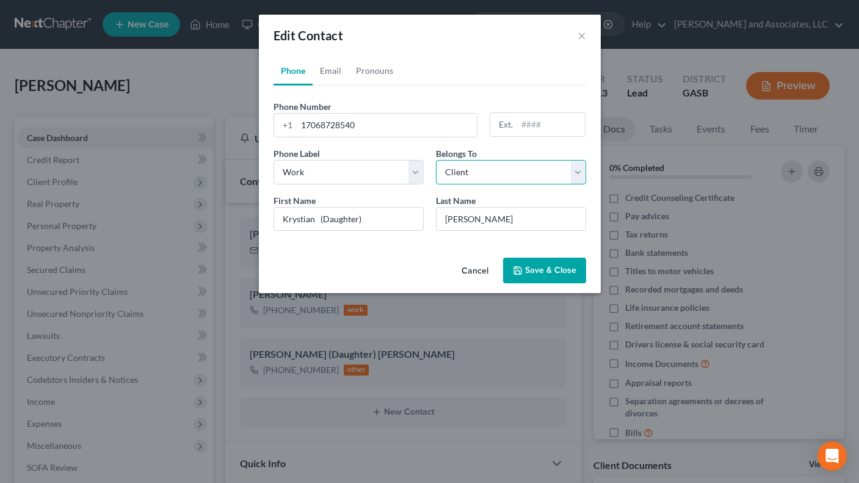
click at [436, 160] on select "Select Client Other" at bounding box center [511, 172] width 150 height 24
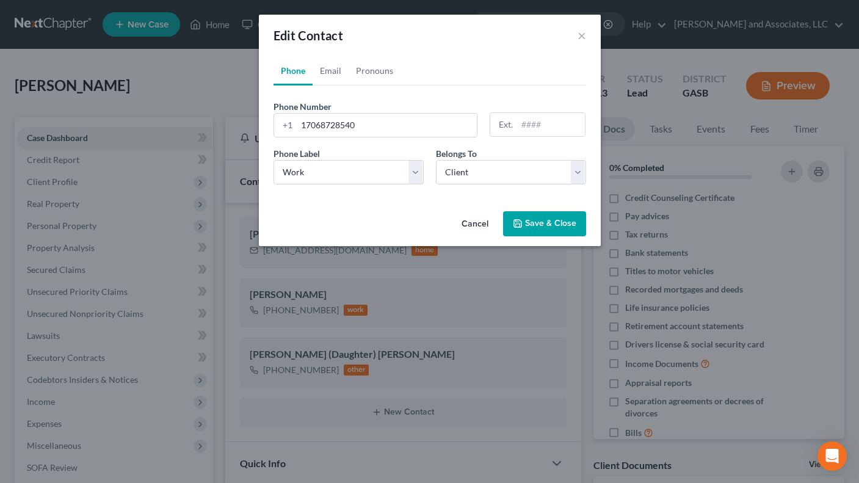
click at [522, 225] on icon "button" at bounding box center [518, 224] width 10 height 10
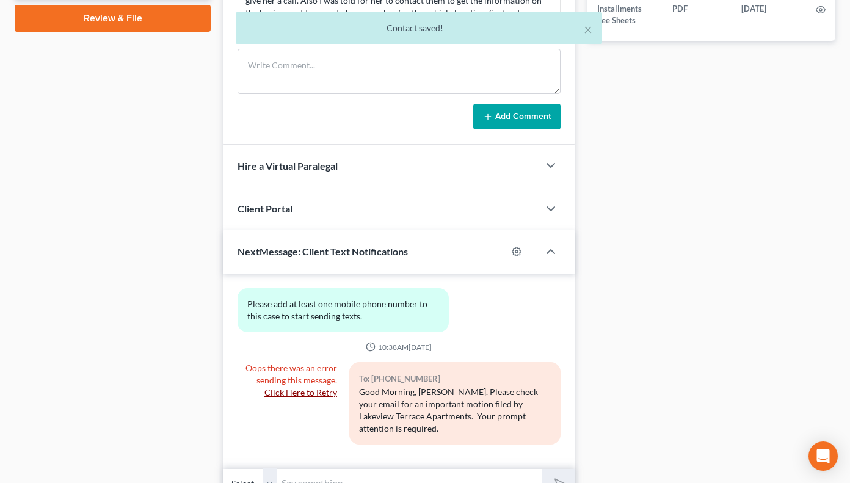
scroll to position [655, 0]
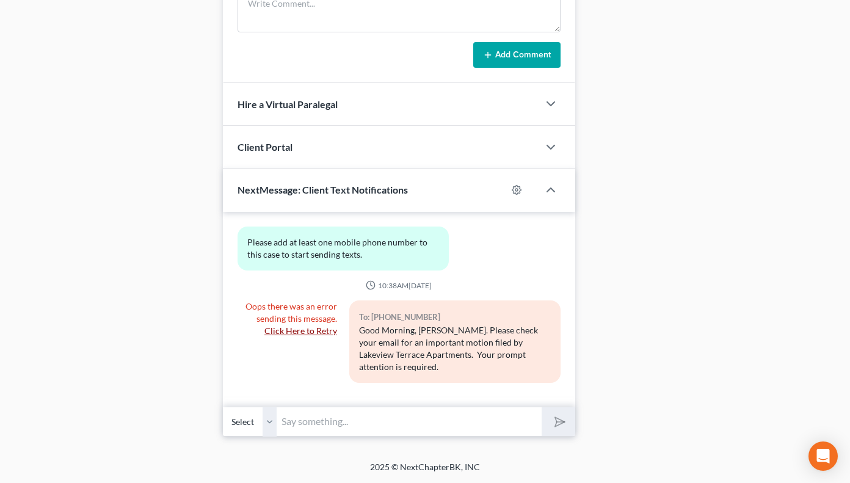
click at [272, 423] on select "Select" at bounding box center [250, 422] width 54 height 30
drag, startPoint x: 226, startPoint y: 418, endPoint x: 272, endPoint y: 417, distance: 46.4
click at [230, 418] on select "Select" at bounding box center [250, 422] width 54 height 30
click at [295, 418] on input "text" at bounding box center [409, 422] width 264 height 30
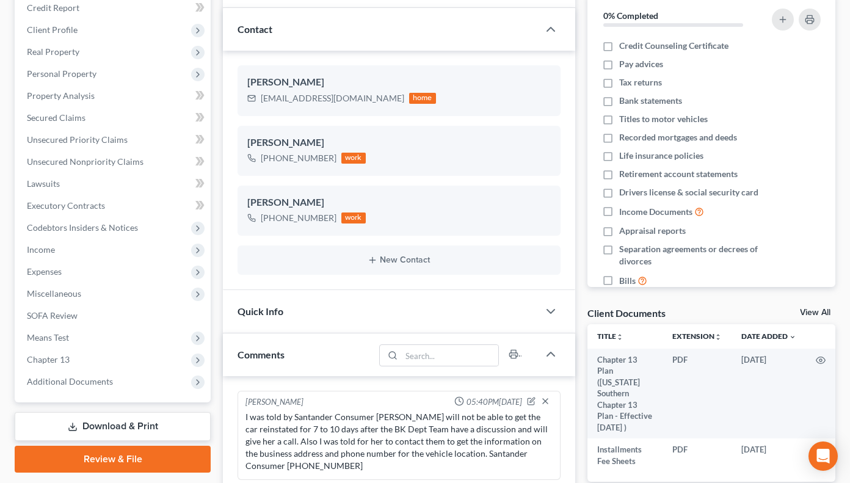
scroll to position [145, 0]
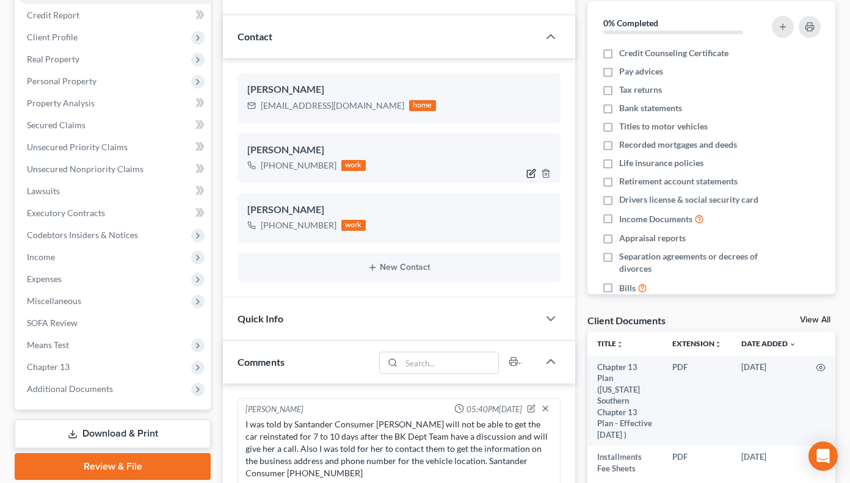
click at [532, 173] on icon "button" at bounding box center [531, 174] width 10 height 10
select select "2"
select select "0"
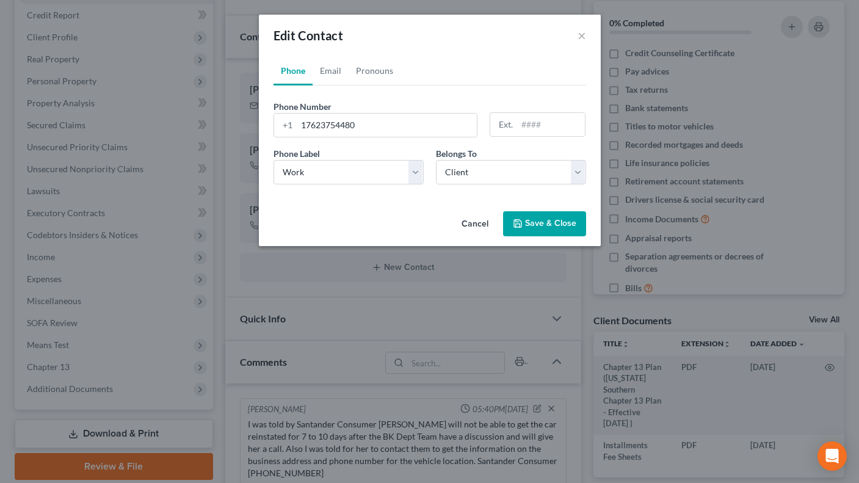
click at [296, 70] on link "Phone" at bounding box center [293, 70] width 39 height 29
click at [399, 131] on input "17623754480" at bounding box center [387, 125] width 181 height 23
click at [476, 224] on button "Cancel" at bounding box center [475, 225] width 46 height 24
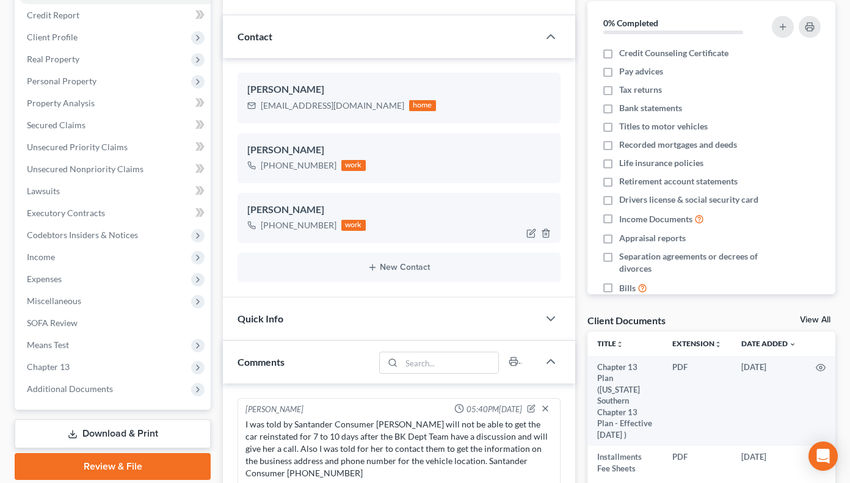
click at [551, 235] on div at bounding box center [541, 234] width 39 height 20
click at [412, 169] on div "[PHONE_NUMBER] work" at bounding box center [399, 166] width 304 height 16
click at [545, 179] on div at bounding box center [541, 174] width 39 height 20
click at [547, 174] on line "button" at bounding box center [547, 174] width 0 height 2
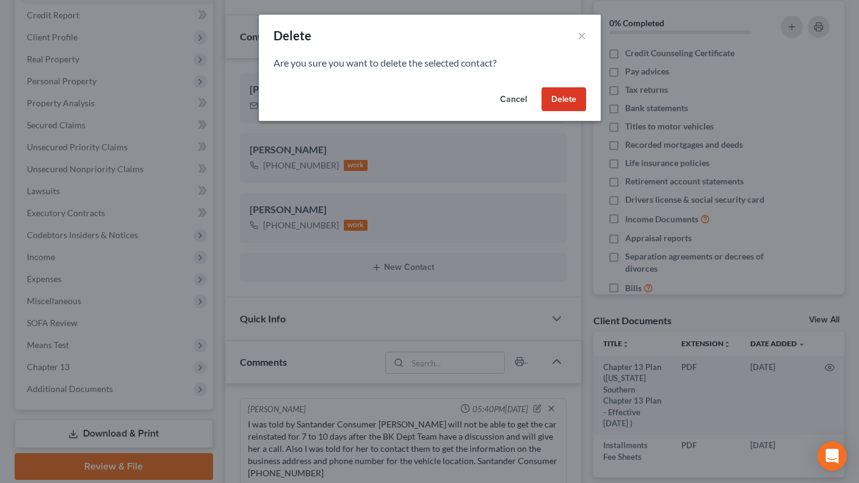
click at [575, 104] on button "Delete" at bounding box center [564, 99] width 45 height 24
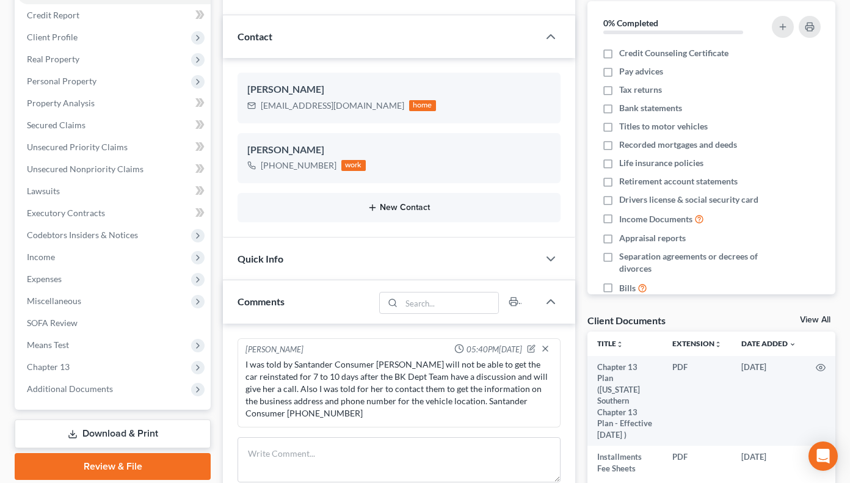
click at [371, 206] on icon "button" at bounding box center [373, 208] width 10 height 10
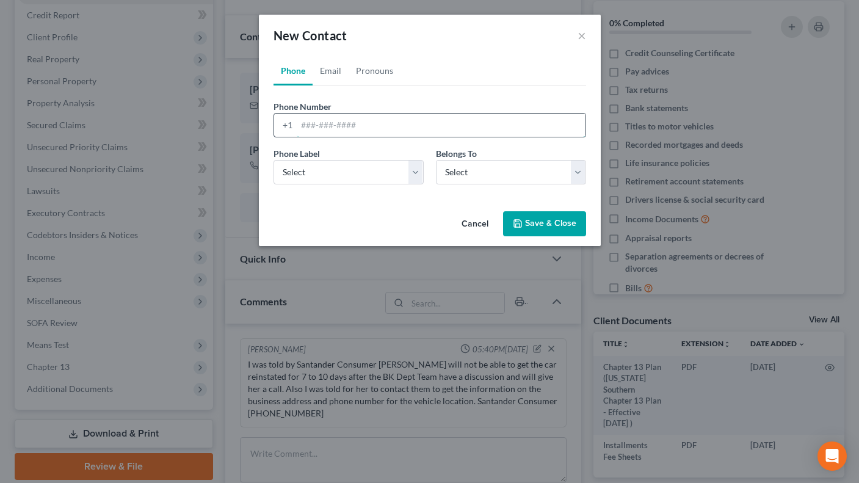
click at [297, 125] on input "tel" at bounding box center [441, 125] width 289 height 23
type input "[PHONE_NUMBER]"
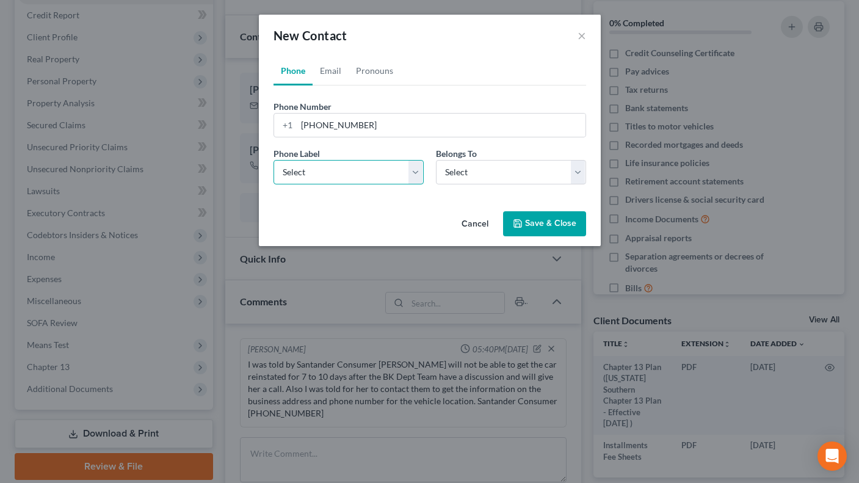
click at [416, 172] on select "Select Mobile Home Work Other" at bounding box center [349, 172] width 150 height 24
select select "0"
click at [274, 160] on select "Select Mobile Home Work Other" at bounding box center [349, 172] width 150 height 24
click at [584, 171] on select "Select Client Other" at bounding box center [511, 172] width 150 height 24
select select "0"
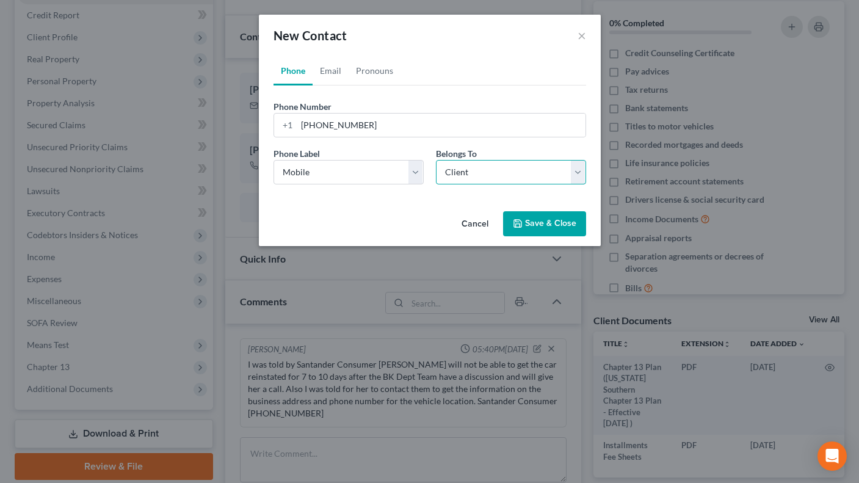
click at [436, 160] on select "Select Client Other" at bounding box center [511, 172] width 150 height 24
click at [551, 220] on button "Save & Close" at bounding box center [544, 224] width 83 height 26
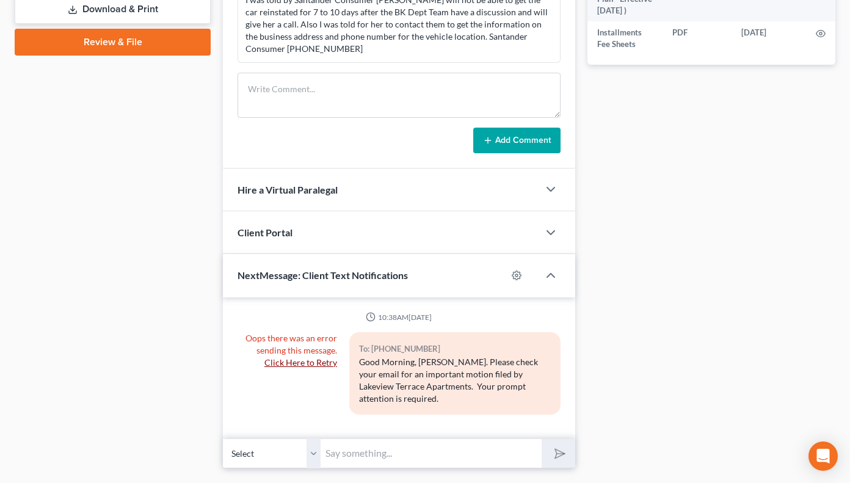
scroll to position [601, 0]
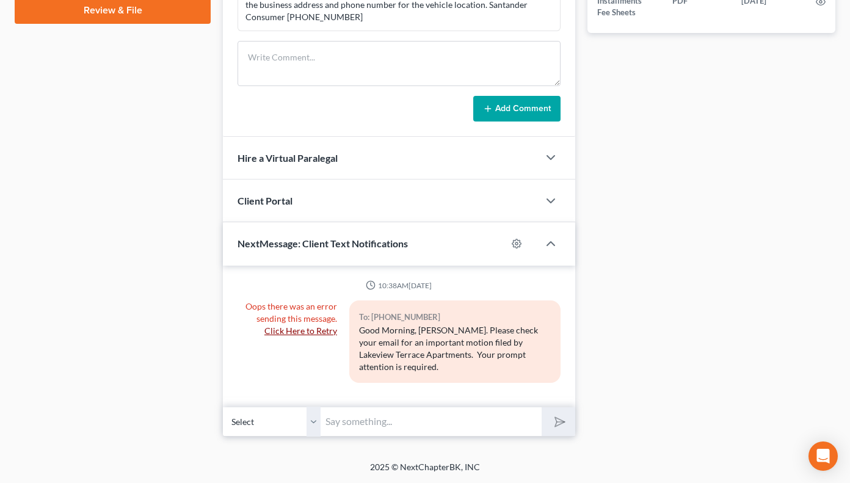
click at [365, 421] on input "text" at bounding box center [431, 422] width 221 height 30
type input "U"
type input "[PERSON_NAME] - Urgent Message please call the [PERSON_NAME] Office [DATE] rega…"
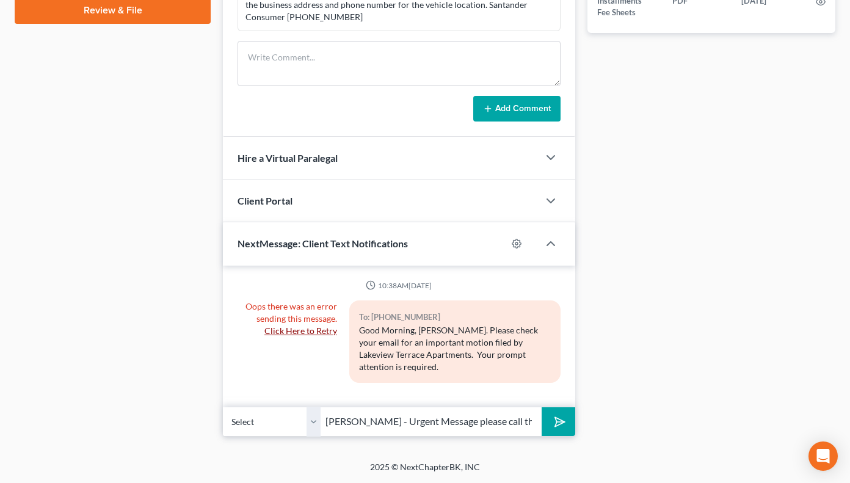
click at [564, 418] on button "submit" at bounding box center [559, 421] width 34 height 29
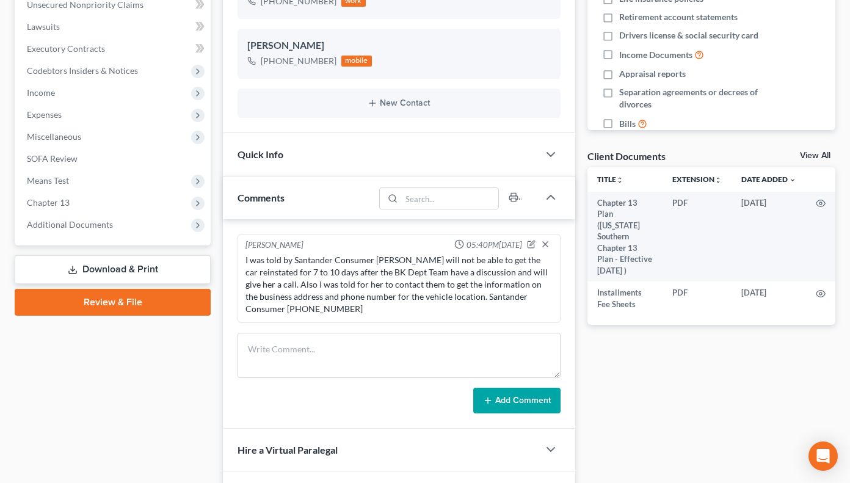
scroll to position [270, 0]
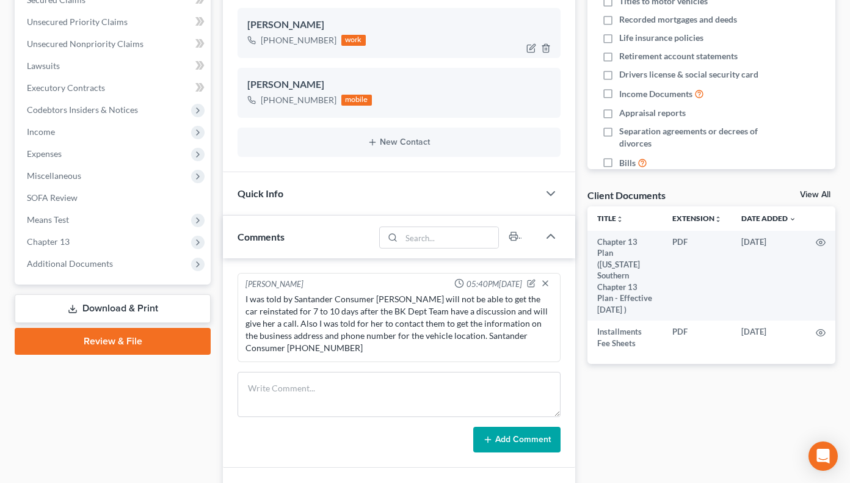
click at [341, 43] on div "work" at bounding box center [353, 40] width 24 height 11
click at [542, 49] on icon "button" at bounding box center [546, 48] width 10 height 10
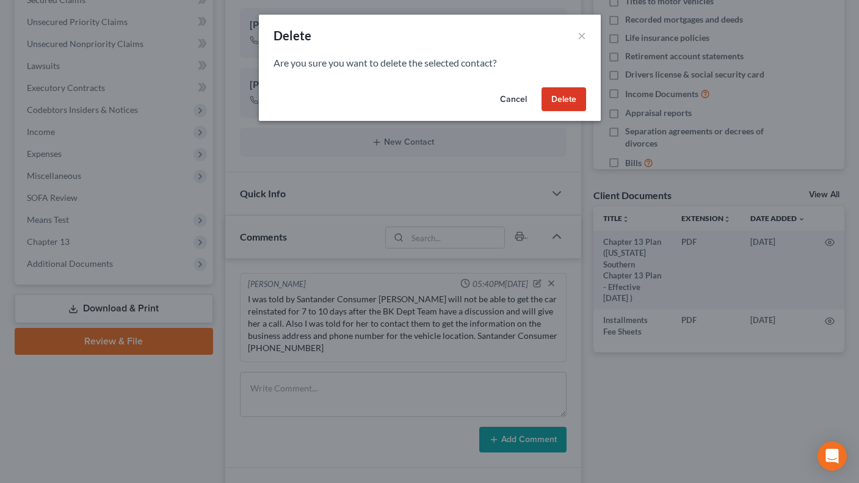
click at [542, 101] on button "Delete" at bounding box center [564, 99] width 45 height 24
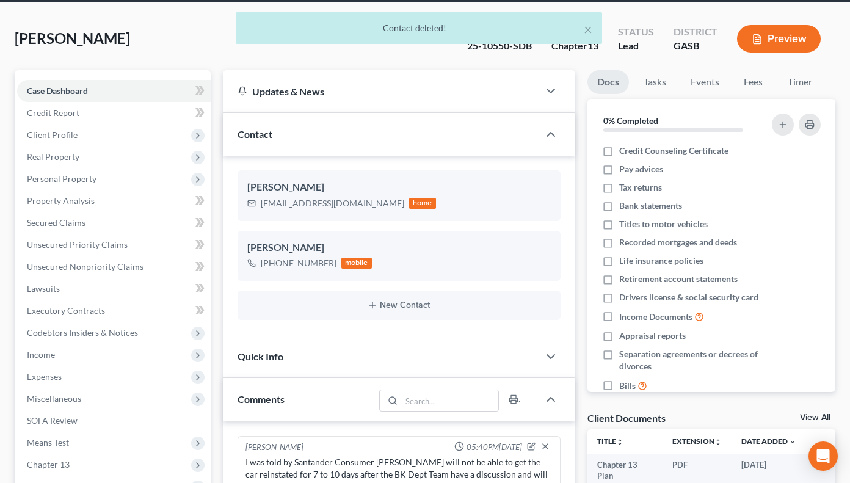
scroll to position [0, 0]
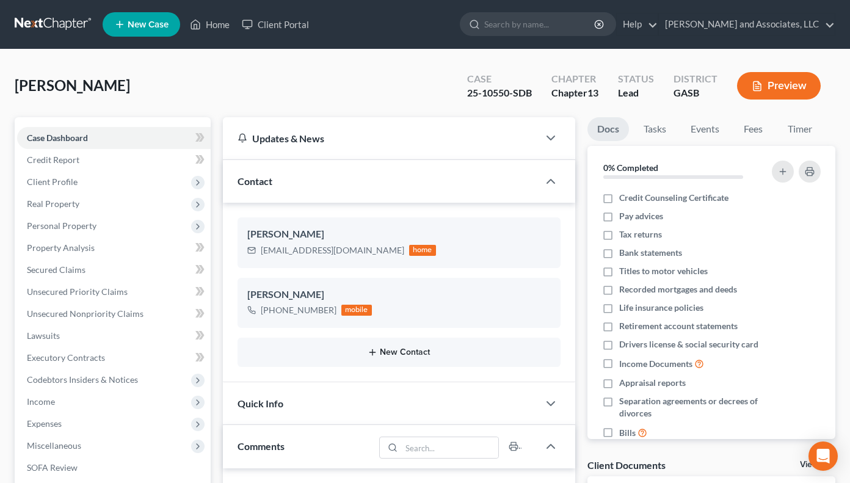
click at [388, 350] on button "New Contact" at bounding box center [399, 353] width 304 height 10
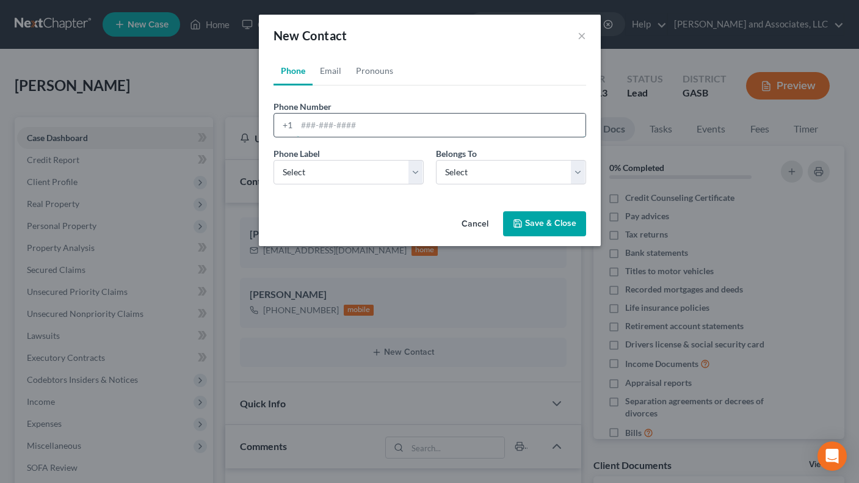
click at [347, 128] on input "tel" at bounding box center [441, 125] width 289 height 23
type input "[PHONE_NUMBER]"
click at [414, 174] on select "Select Mobile Home Work Other" at bounding box center [349, 172] width 150 height 24
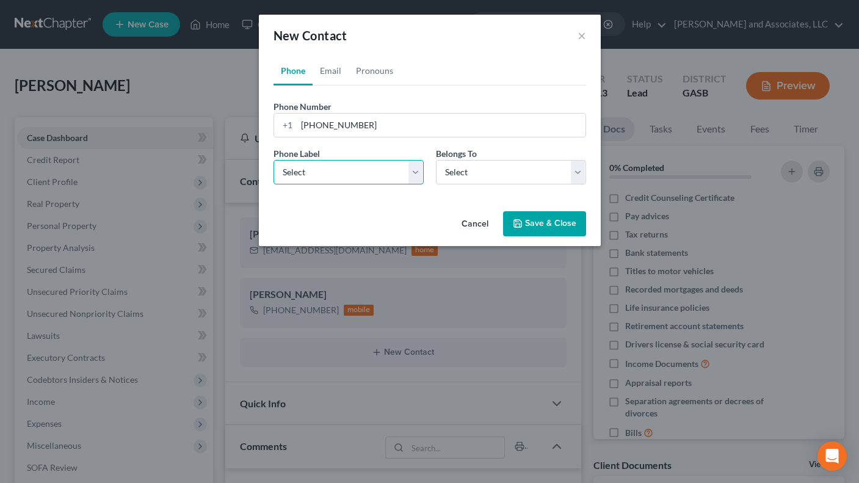
select select "0"
click at [274, 160] on select "Select Mobile Home Work Other" at bounding box center [349, 172] width 150 height 24
click at [580, 172] on select "Select Client Other" at bounding box center [511, 172] width 150 height 24
select select "0"
click at [436, 160] on select "Select Client Other" at bounding box center [511, 172] width 150 height 24
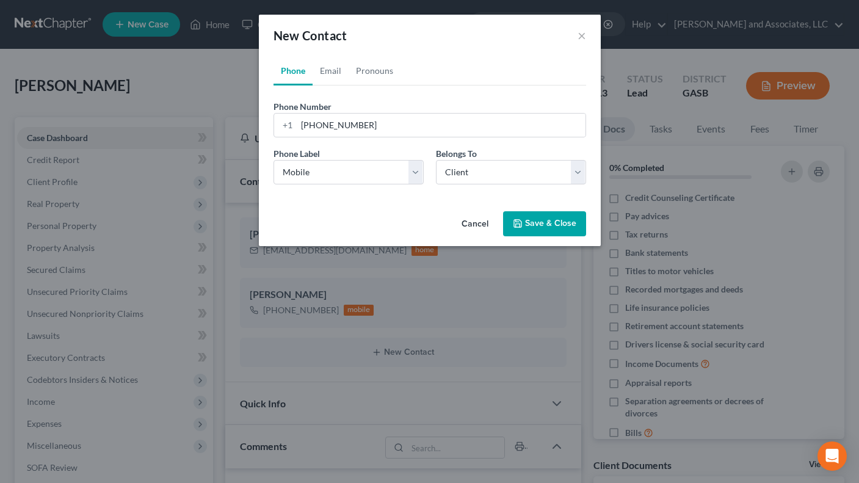
click at [533, 224] on button "Save & Close" at bounding box center [544, 224] width 83 height 26
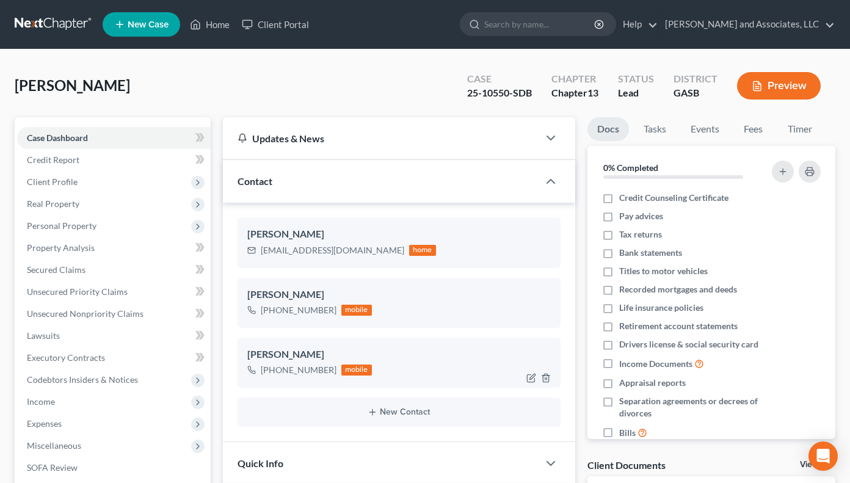
click at [349, 374] on div "mobile" at bounding box center [356, 370] width 31 height 11
click at [395, 415] on button "New Contact" at bounding box center [399, 412] width 304 height 10
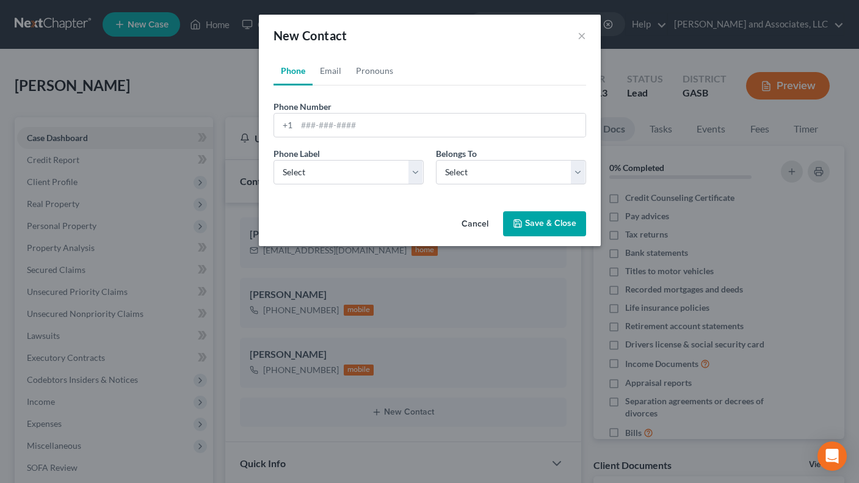
click at [290, 73] on link "Phone" at bounding box center [293, 70] width 39 height 29
click at [333, 135] on input "tel" at bounding box center [441, 125] width 289 height 23
click at [299, 71] on link "Phone" at bounding box center [293, 70] width 39 height 29
click at [303, 123] on input "tel" at bounding box center [441, 125] width 289 height 23
click at [304, 125] on input "tel" at bounding box center [441, 125] width 289 height 23
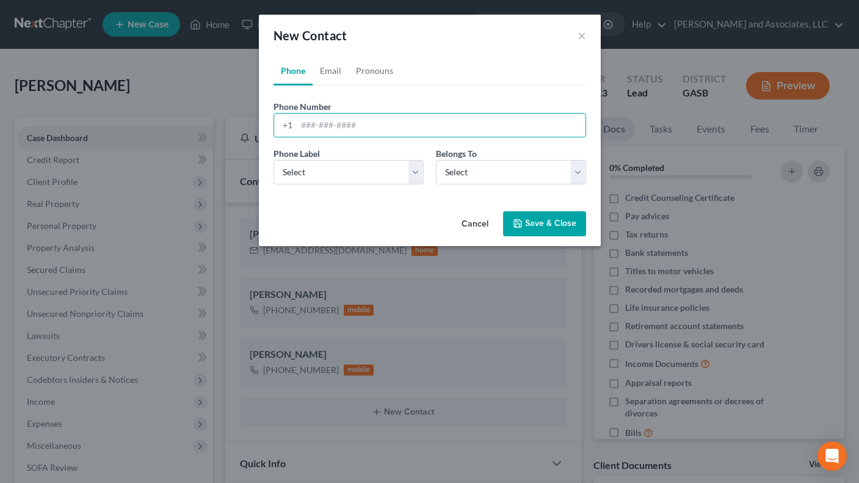
click at [478, 222] on button "Cancel" at bounding box center [475, 225] width 46 height 24
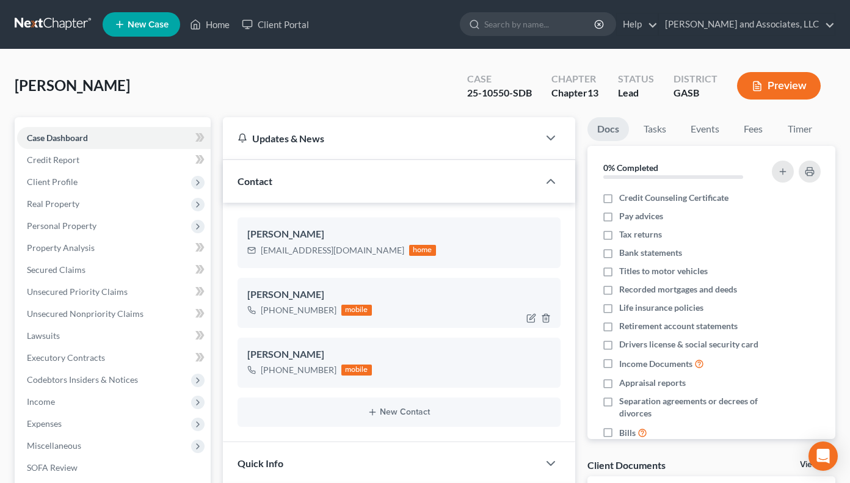
click at [357, 308] on div "mobile" at bounding box center [356, 310] width 31 height 11
click at [542, 318] on icon "button" at bounding box center [546, 318] width 10 height 10
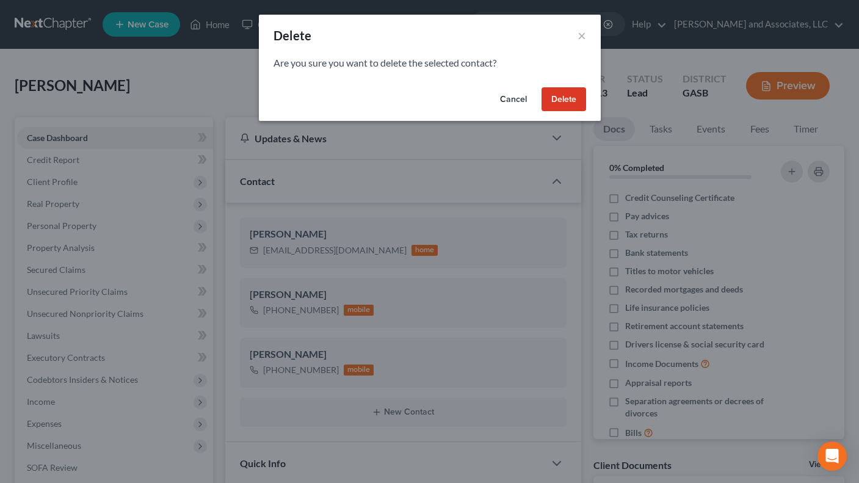
click at [559, 85] on div "Cancel Delete" at bounding box center [430, 101] width 342 height 39
click at [573, 83] on div "Cancel Delete" at bounding box center [430, 101] width 342 height 39
click at [558, 96] on button "Delete" at bounding box center [564, 99] width 45 height 24
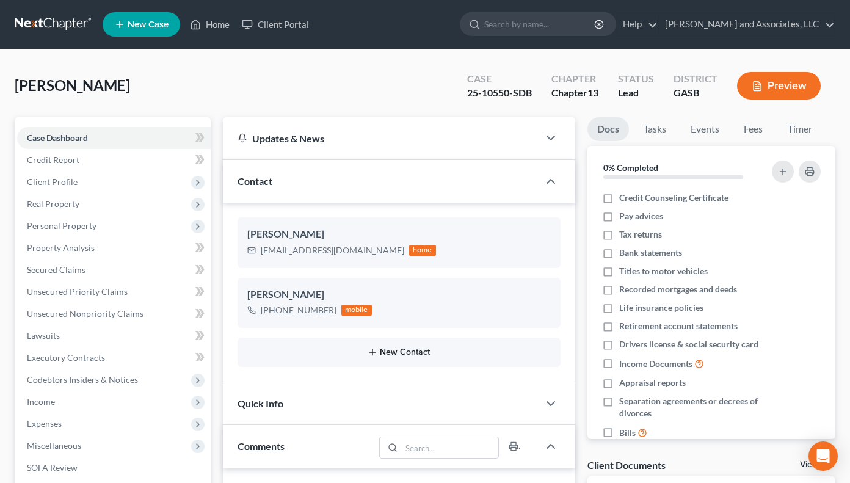
click at [371, 355] on icon "button" at bounding box center [373, 353] width 10 height 10
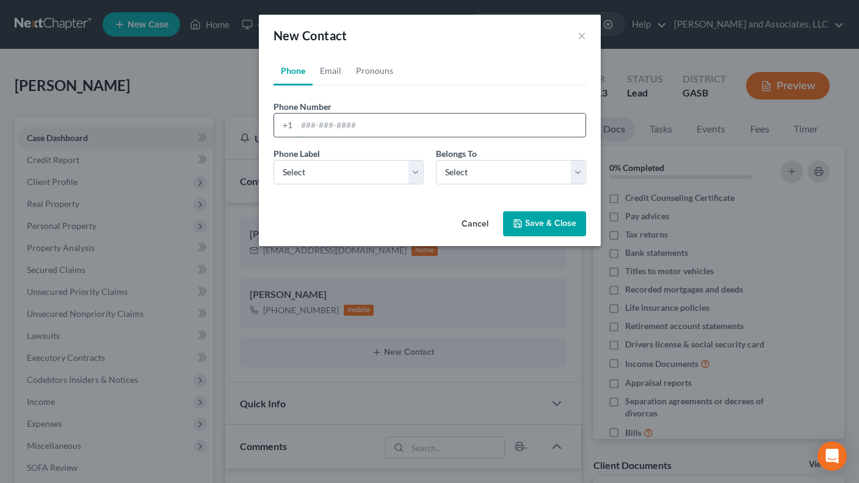
click at [309, 127] on input "tel" at bounding box center [441, 125] width 289 height 23
type input "[PHONE_NUMBER]"
click at [417, 174] on select "Select Mobile Home Work Other" at bounding box center [349, 172] width 150 height 24
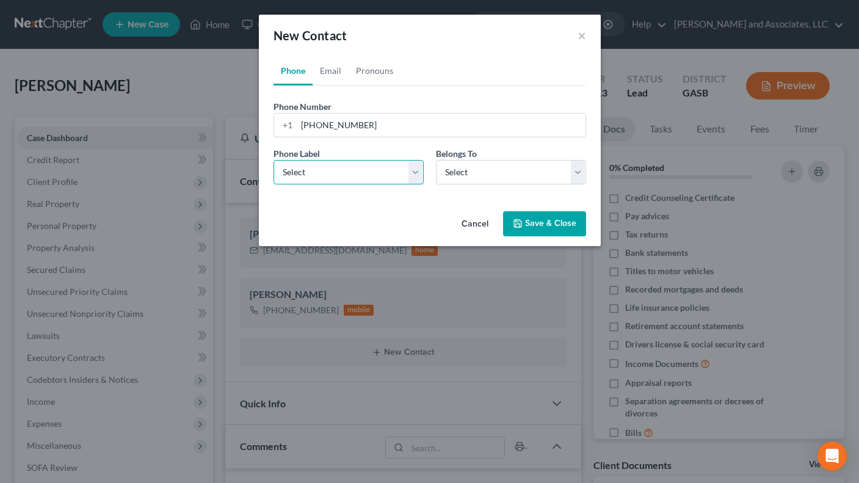
select select "0"
click at [274, 160] on select "Select Mobile Home Work Other" at bounding box center [349, 172] width 150 height 24
click at [576, 170] on select "Select Client Other" at bounding box center [511, 172] width 150 height 24
select select "1"
click at [436, 160] on select "Select Client Other" at bounding box center [511, 172] width 150 height 24
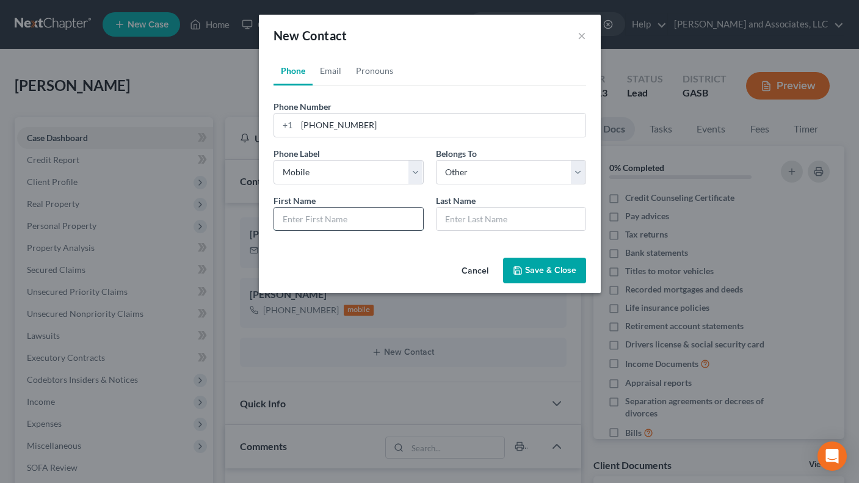
click at [299, 219] on input "text" at bounding box center [348, 219] width 149 height 23
type input "Kystal"
type input "[PERSON_NAME] (Daughter)"
click at [286, 222] on input "Kystal" at bounding box center [348, 219] width 149 height 23
type input "[PERSON_NAME]"
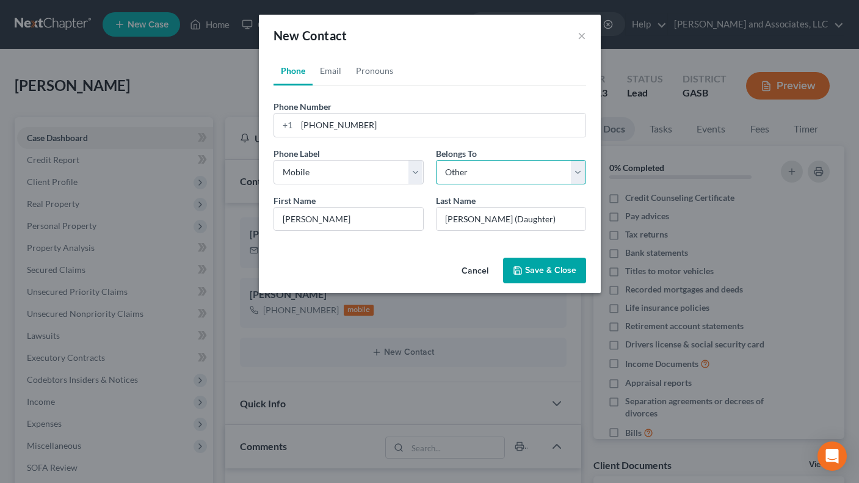
click at [581, 170] on select "Select Client Other" at bounding box center [511, 172] width 150 height 24
click at [553, 267] on button "Save & Close" at bounding box center [544, 271] width 83 height 26
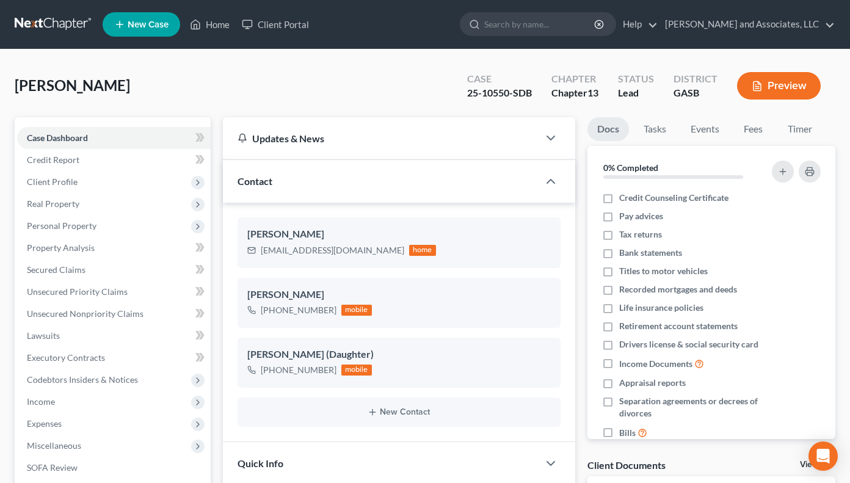
scroll to position [35, 0]
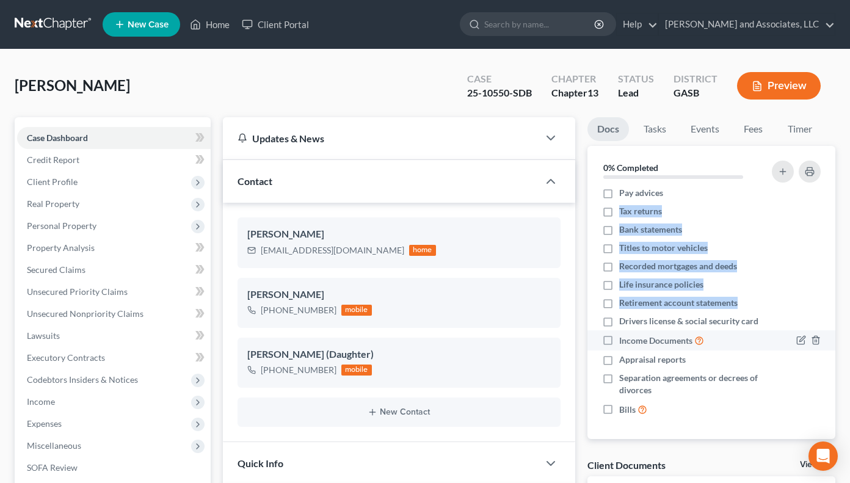
drag, startPoint x: 849, startPoint y: 190, endPoint x: 766, endPoint y: 337, distance: 168.2
